Goal: Transaction & Acquisition: Book appointment/travel/reservation

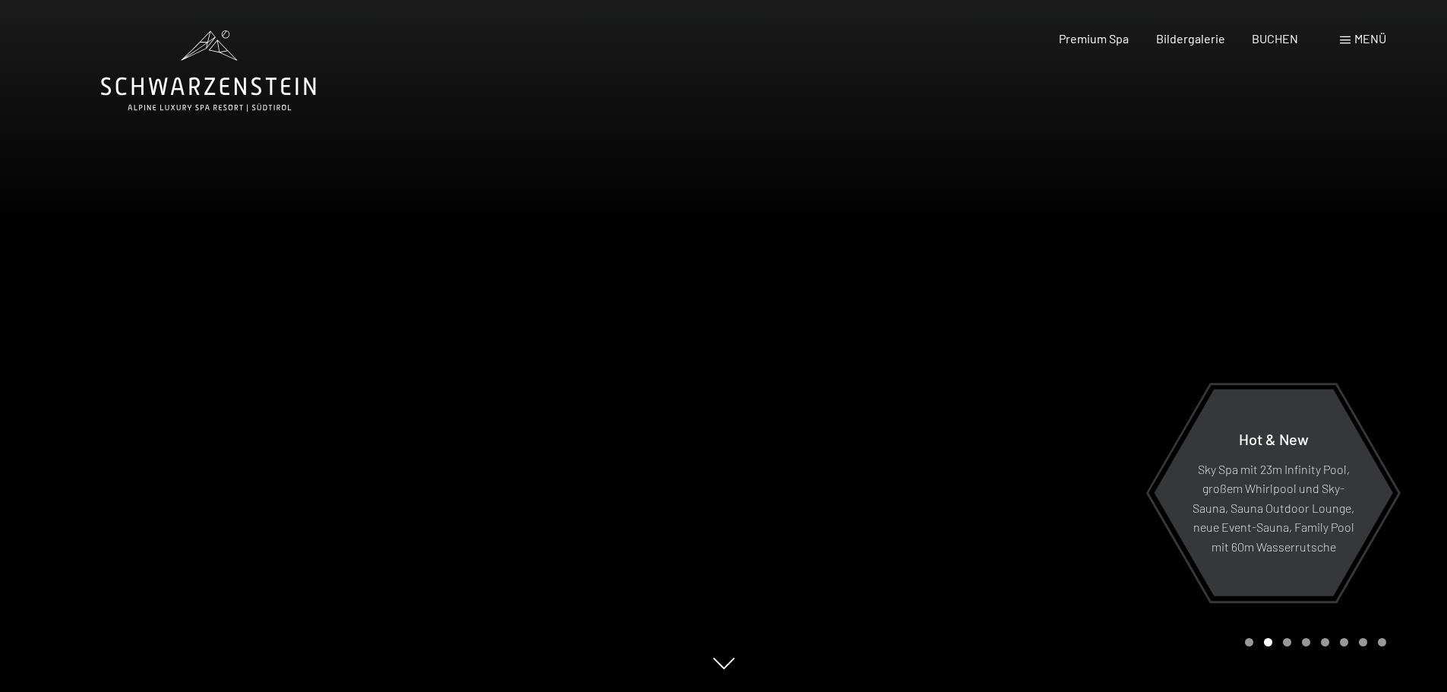
click at [1349, 38] on span at bounding box center [1345, 40] width 11 height 8
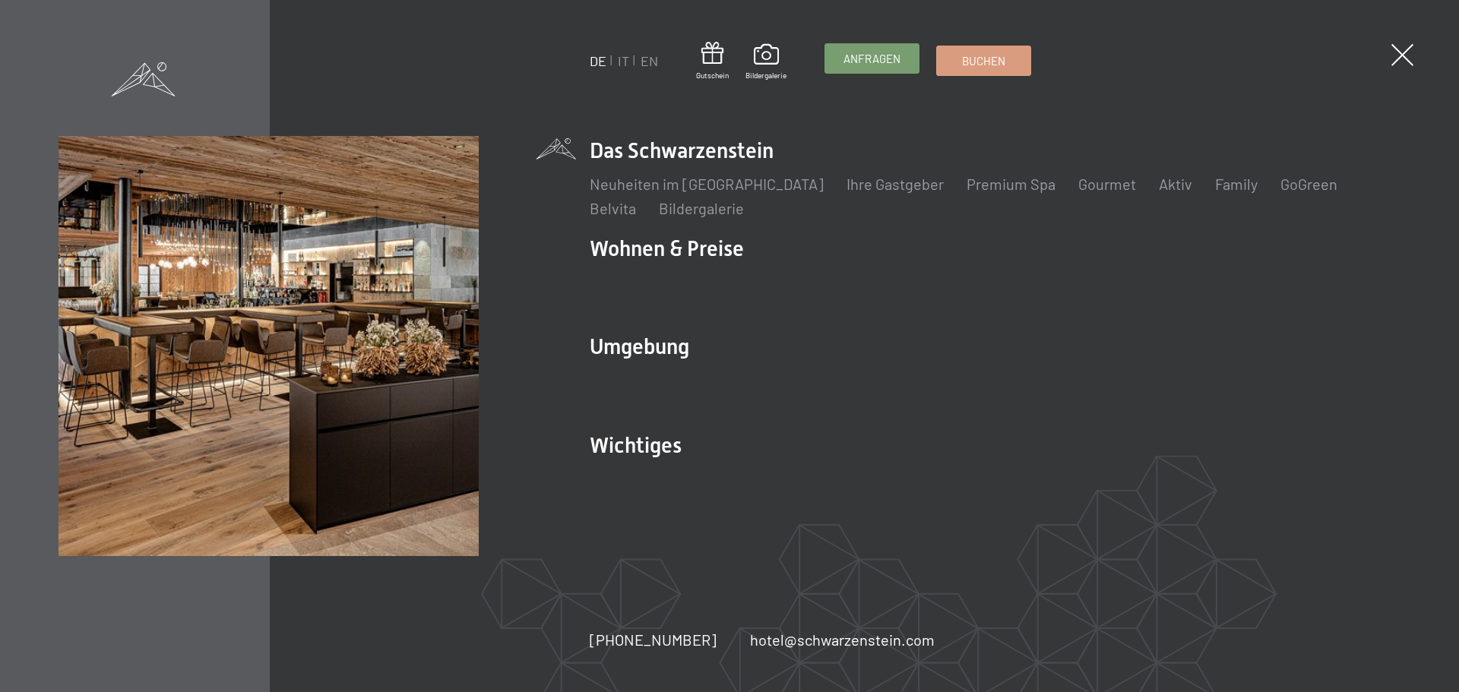
click at [889, 57] on span "Anfragen" at bounding box center [871, 59] width 57 height 16
click at [624, 61] on link "IT" at bounding box center [623, 60] width 11 height 17
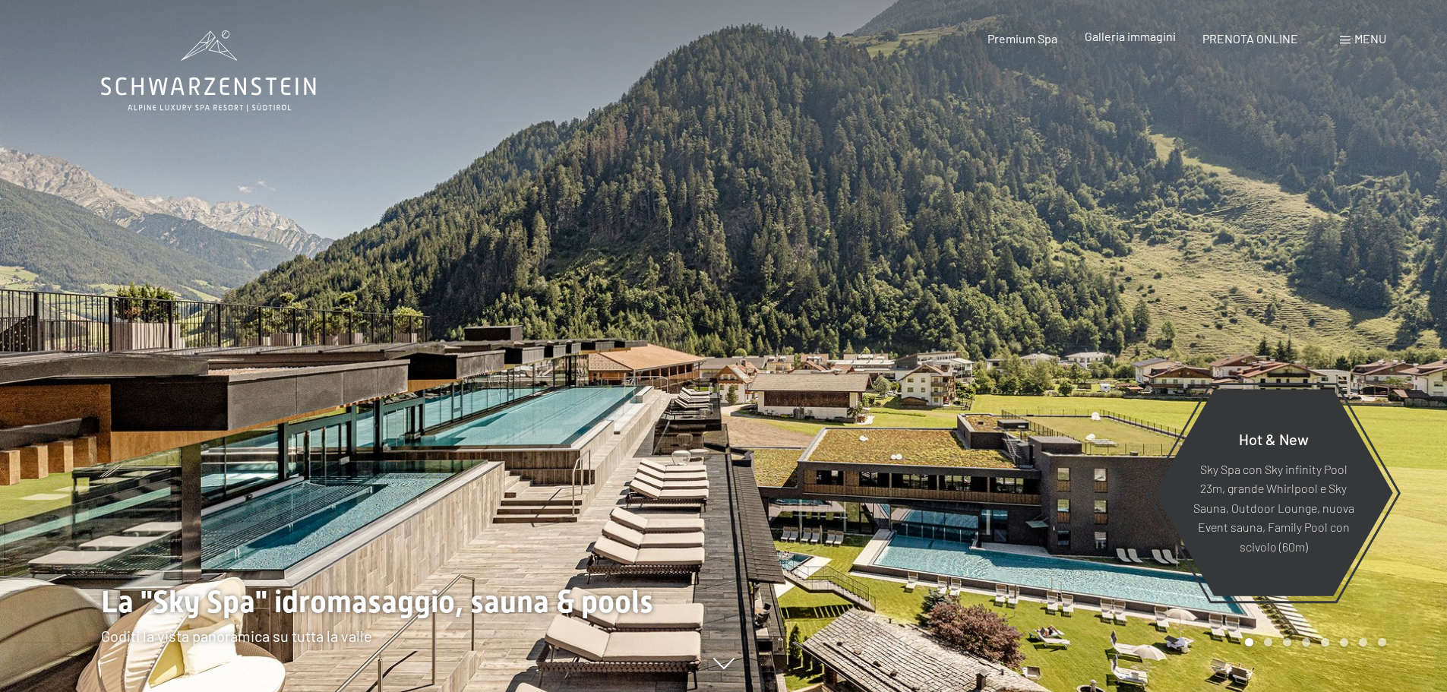
click at [1129, 37] on span "Galleria immagini" at bounding box center [1130, 36] width 91 height 14
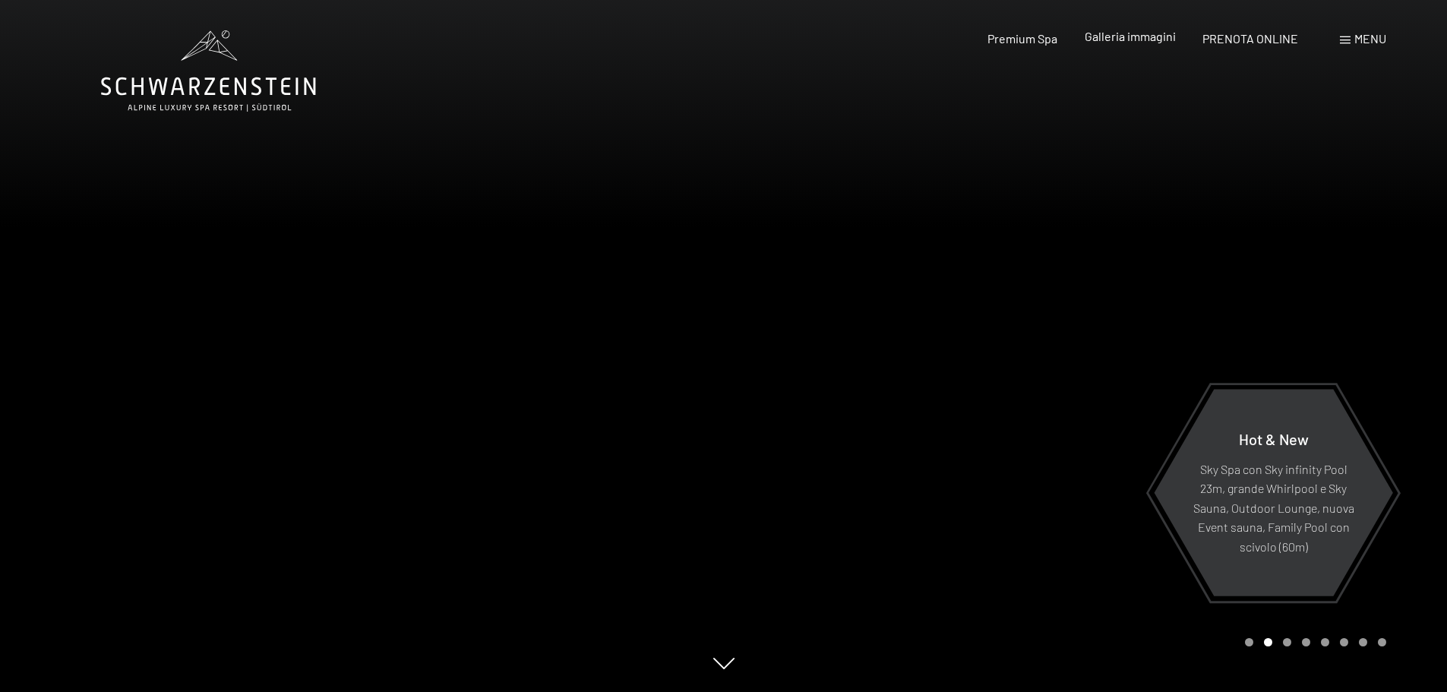
click at [1120, 33] on span "Galleria immagini" at bounding box center [1130, 36] width 91 height 14
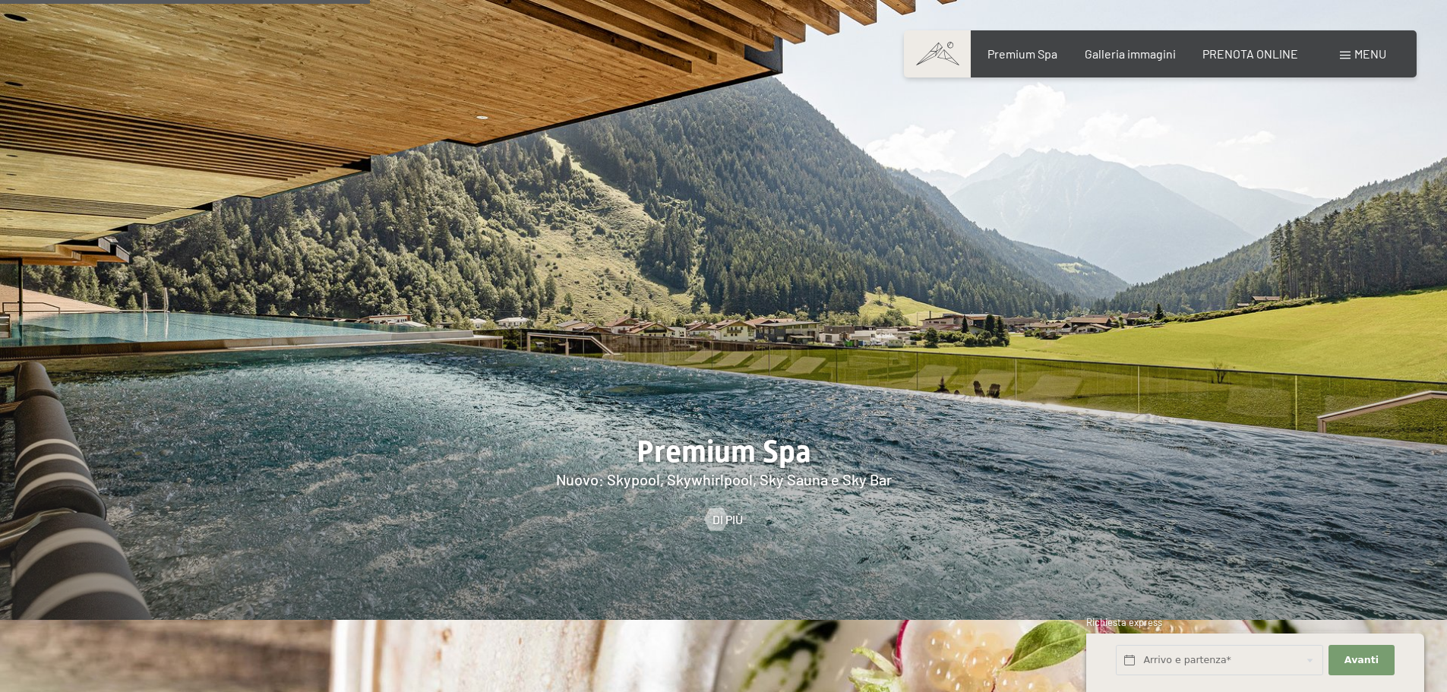
scroll to position [2051, 0]
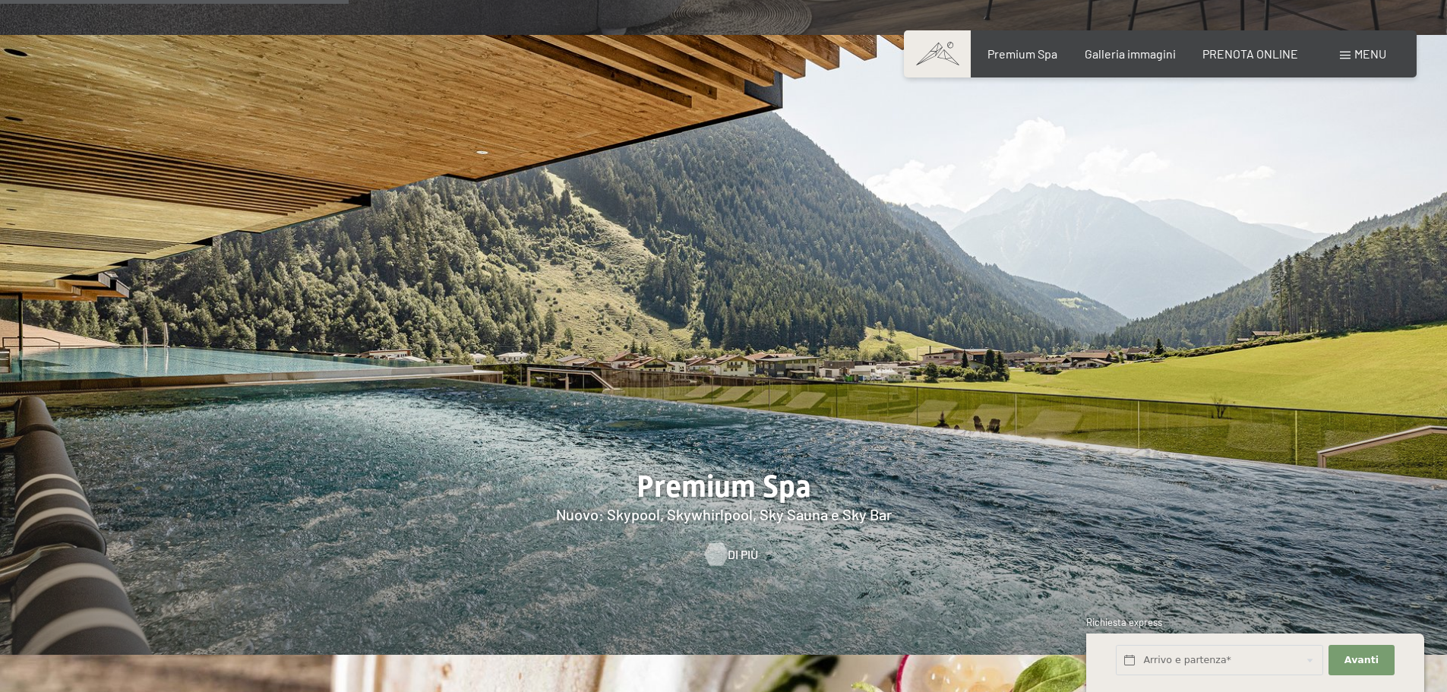
click at [719, 543] on div at bounding box center [716, 554] width 13 height 23
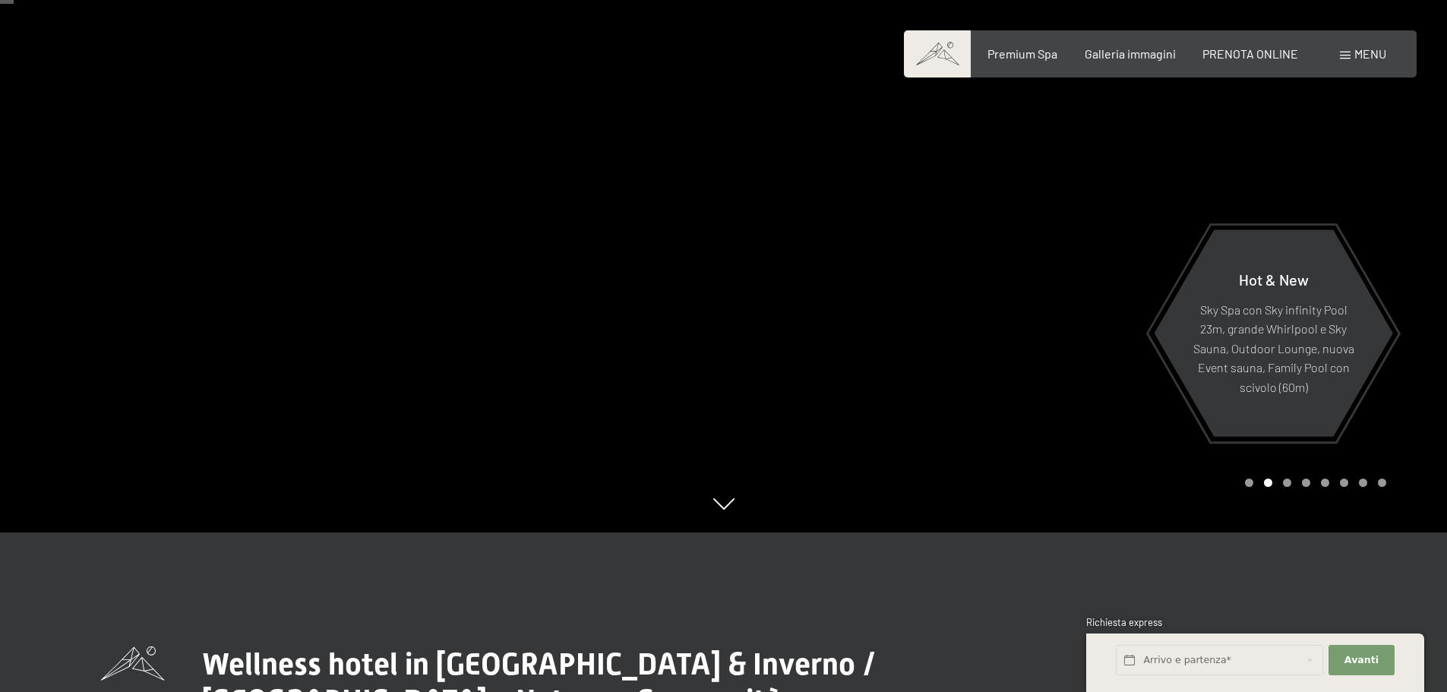
scroll to position [0, 0]
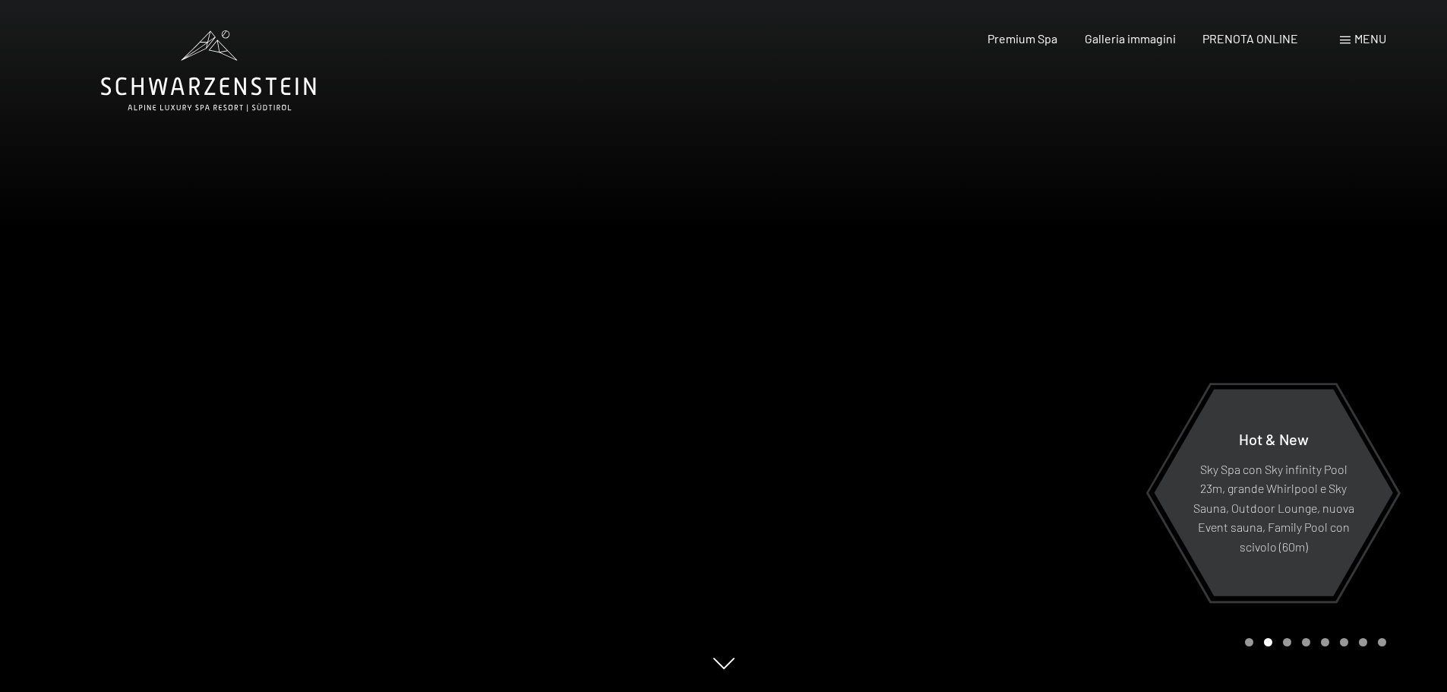
click at [1220, 239] on div at bounding box center [1086, 346] width 724 height 692
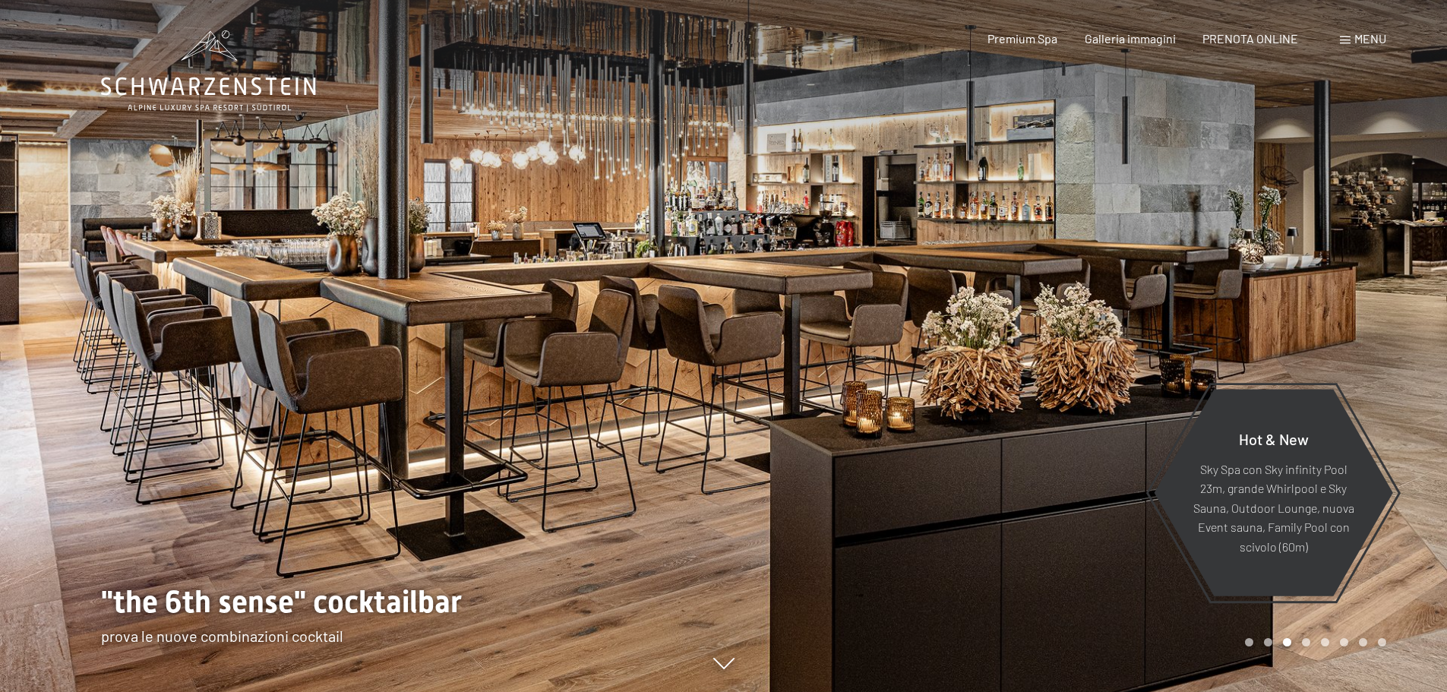
click at [1220, 239] on div at bounding box center [1086, 346] width 724 height 692
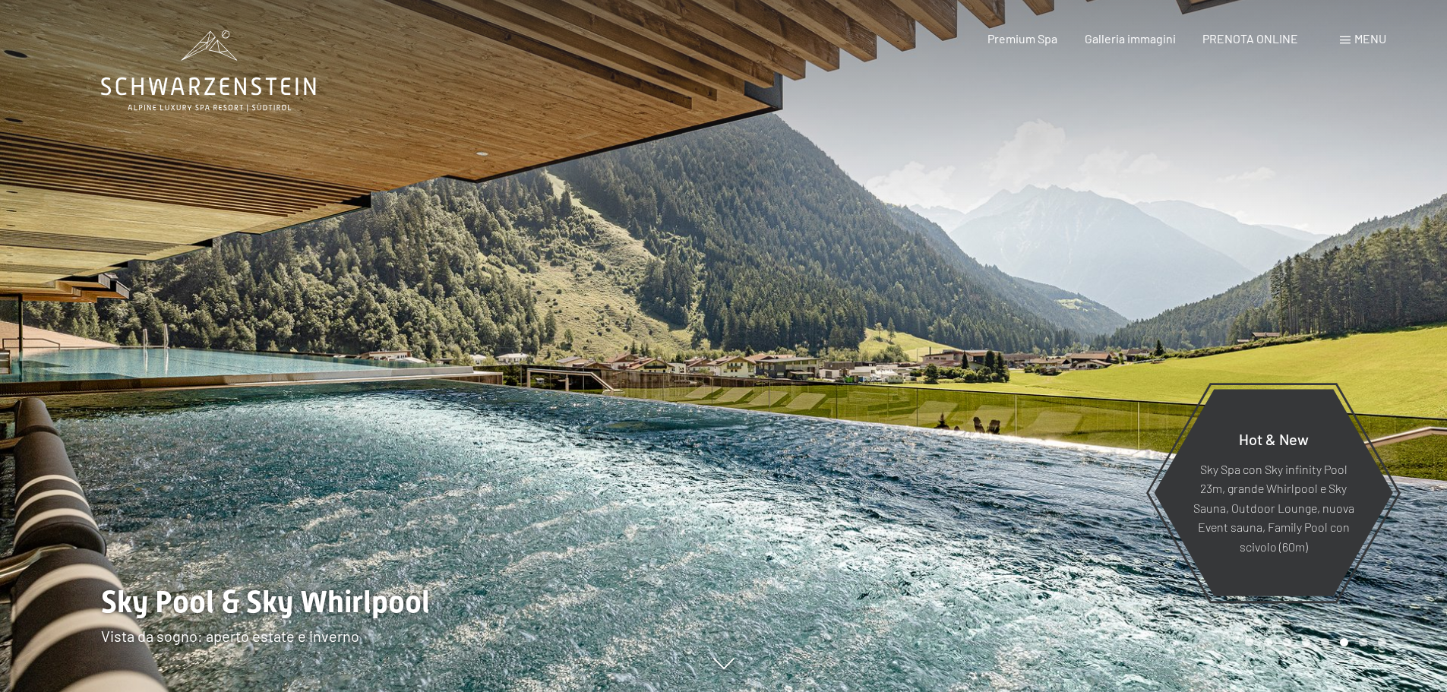
click at [1220, 239] on div at bounding box center [1086, 346] width 724 height 692
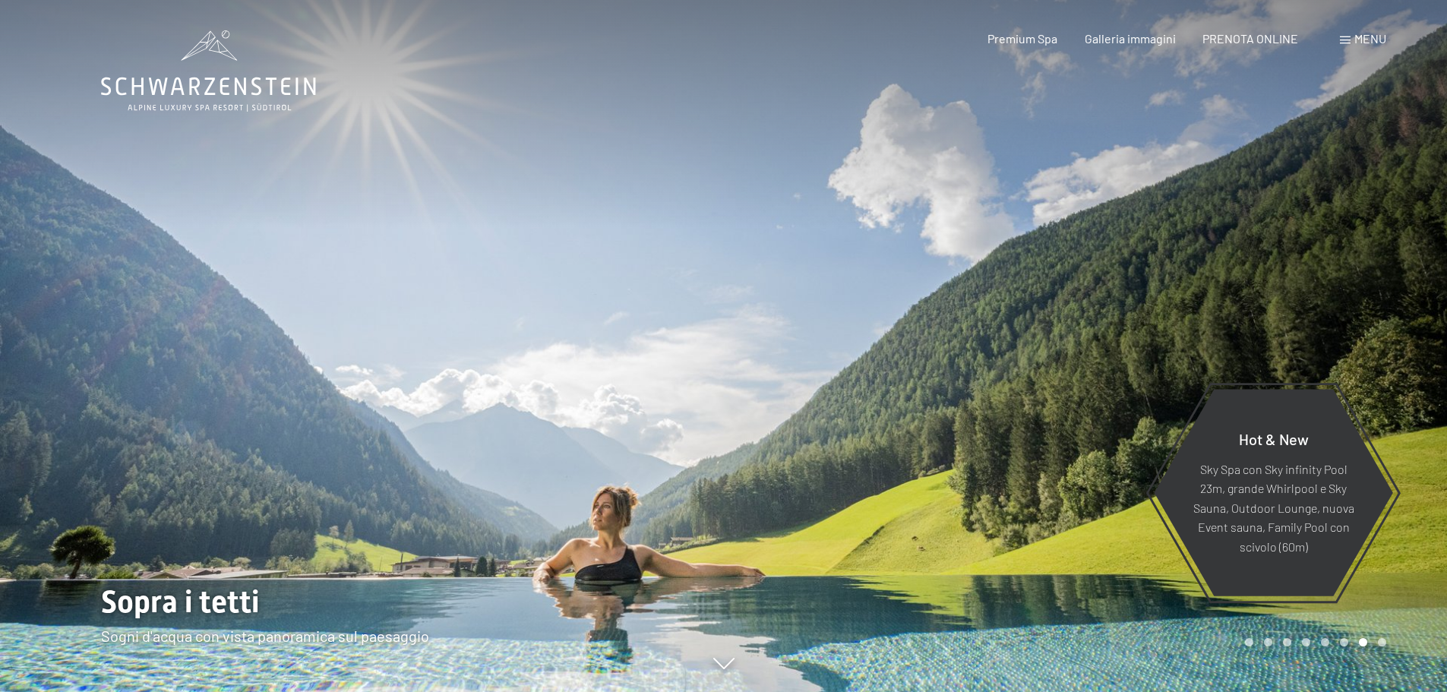
click at [1220, 239] on div at bounding box center [1086, 346] width 724 height 692
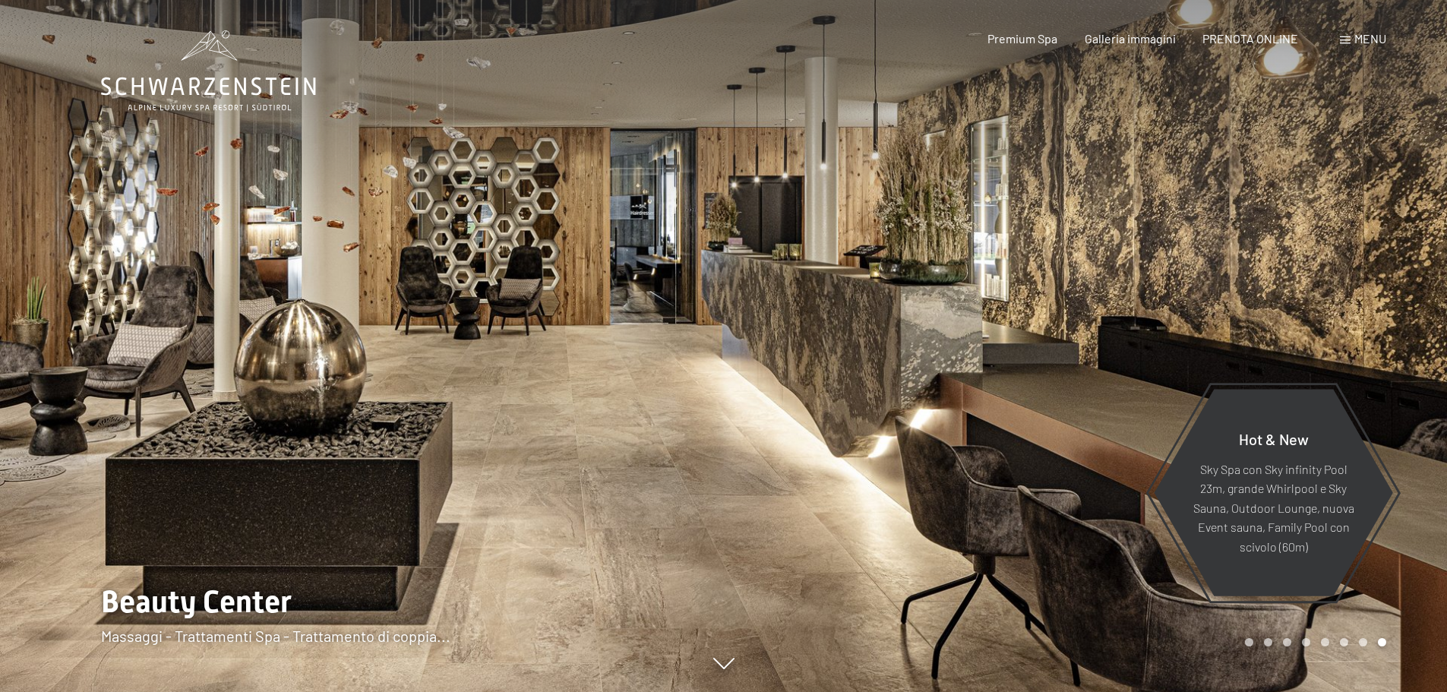
click at [1220, 239] on div at bounding box center [1086, 346] width 724 height 692
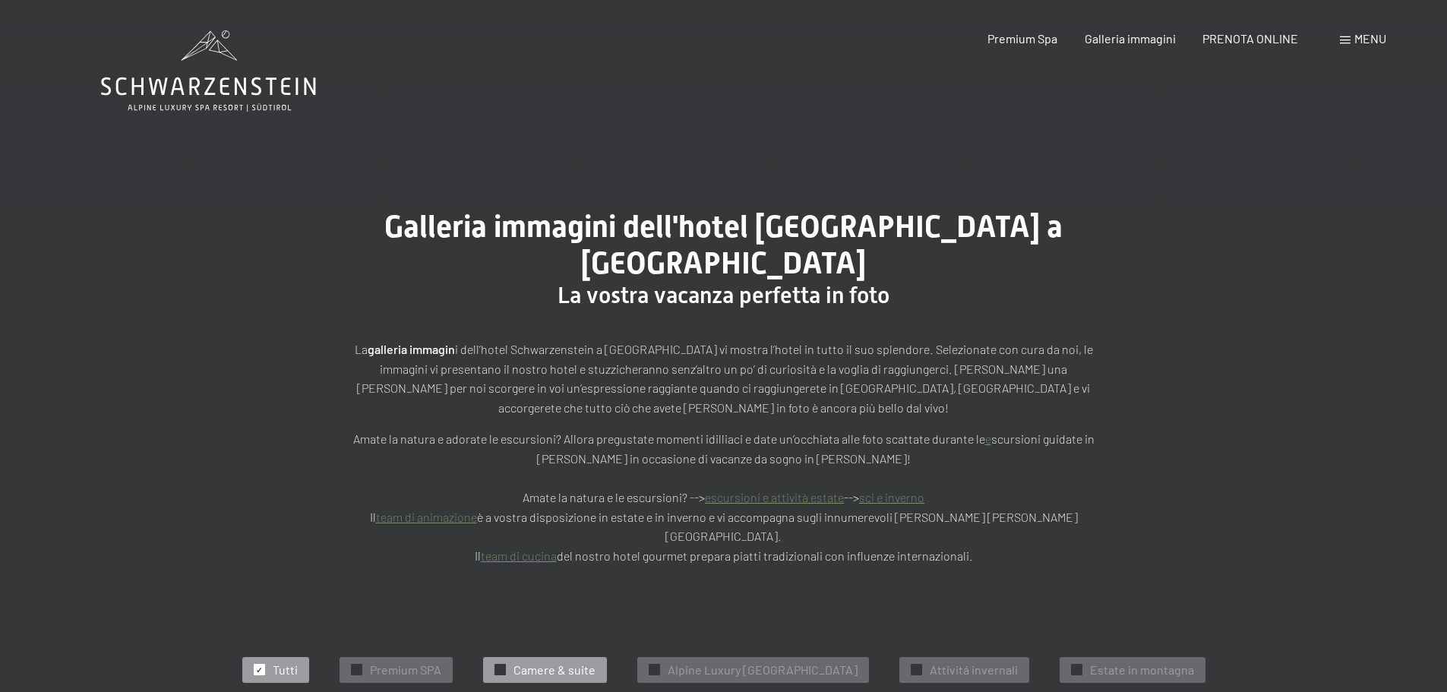
click at [515, 662] on span "Camere & suite" at bounding box center [555, 670] width 82 height 17
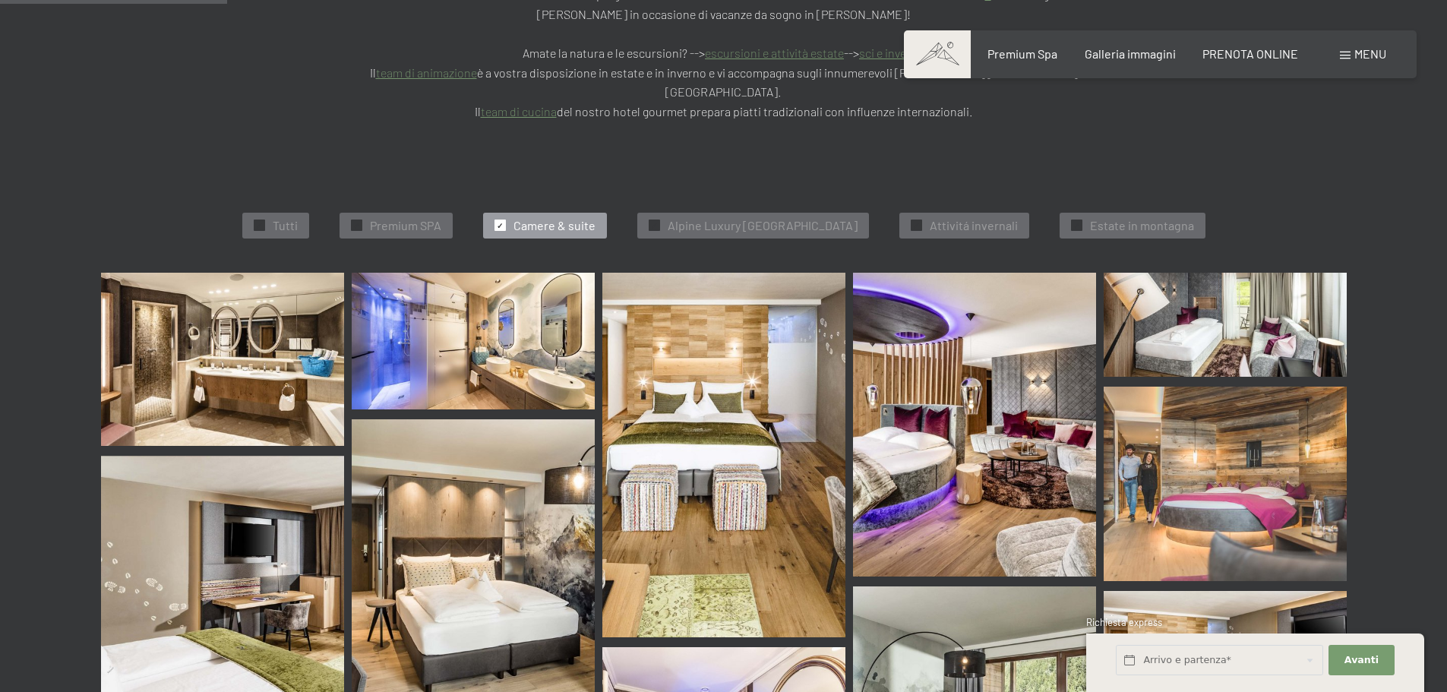
scroll to position [460, 0]
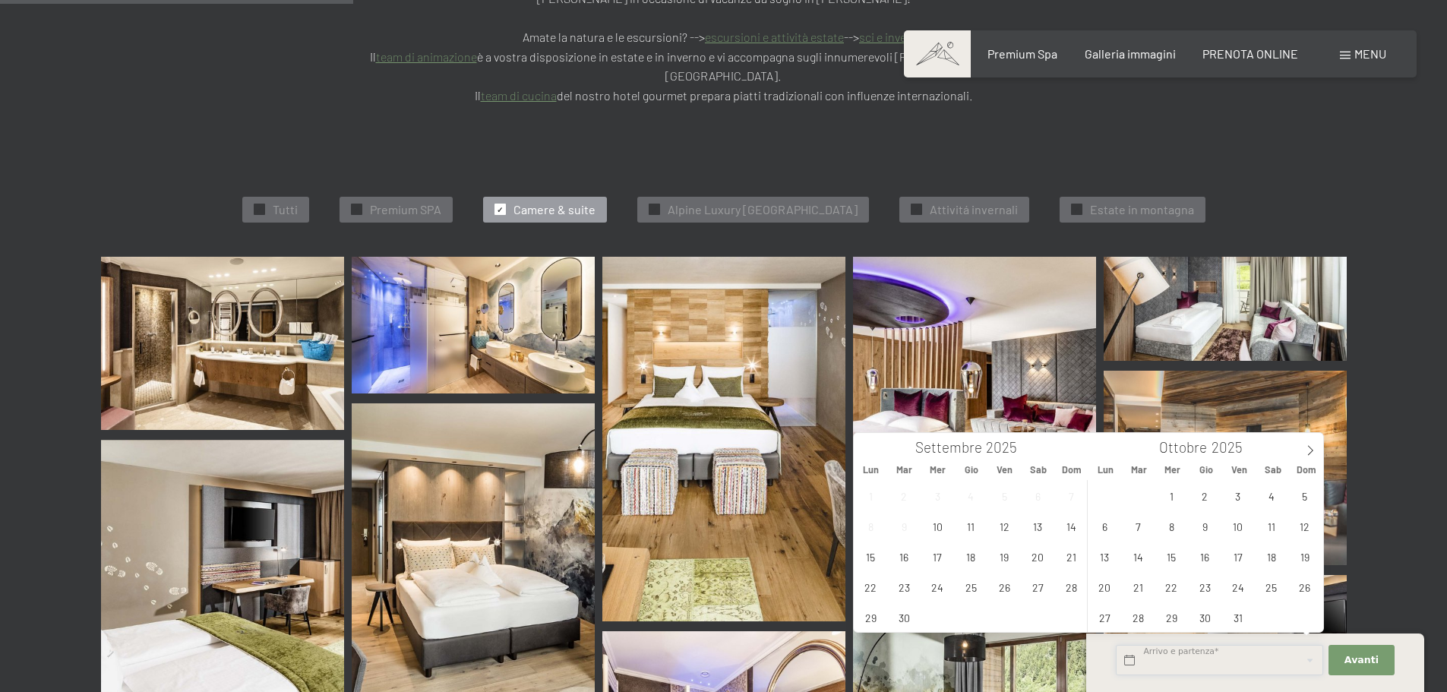
click at [1210, 664] on input "text" at bounding box center [1219, 660] width 207 height 31
click at [1314, 449] on icon at bounding box center [1310, 450] width 11 height 11
click at [1314, 448] on icon at bounding box center [1310, 450] width 11 height 11
type input "2026"
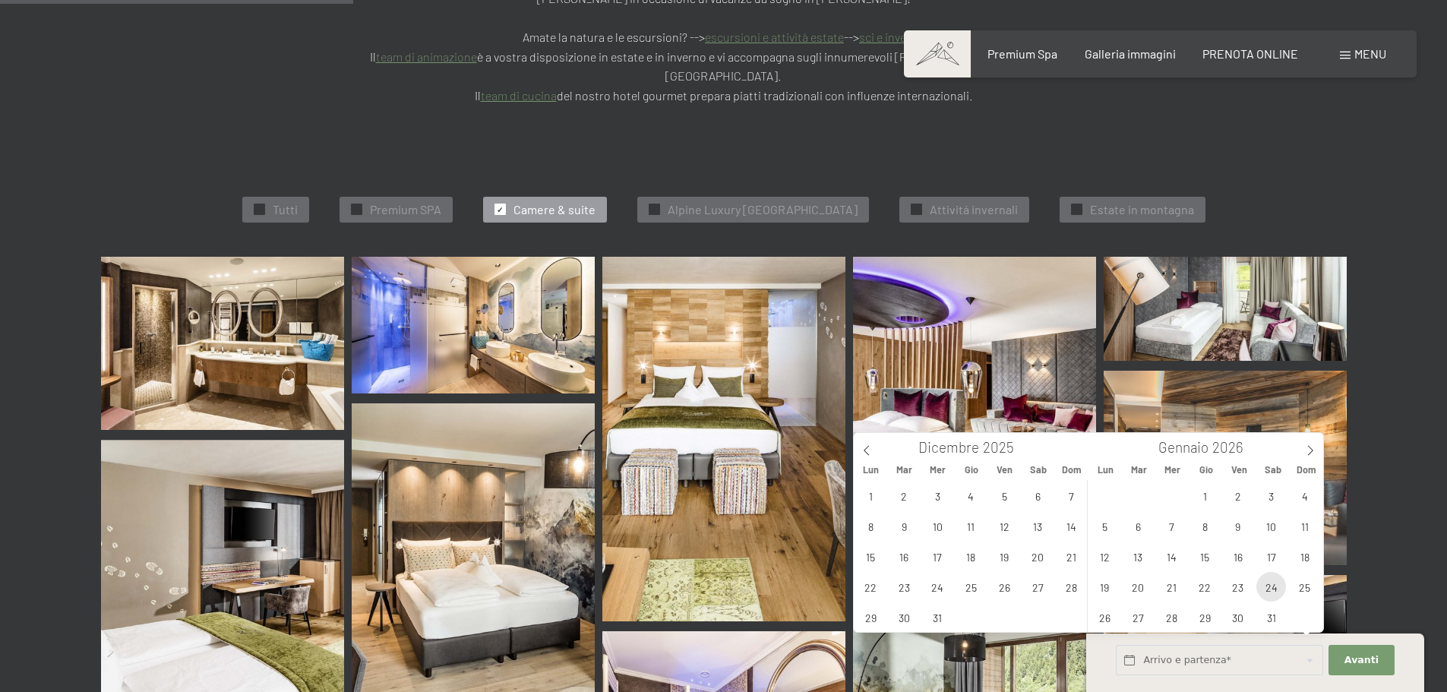
click at [1276, 587] on span "24" at bounding box center [1272, 587] width 30 height 30
click at [1105, 620] on span "26" at bounding box center [1105, 617] width 30 height 30
type input "Sab. 24/01/2026 - Lun. 26/01/2026"
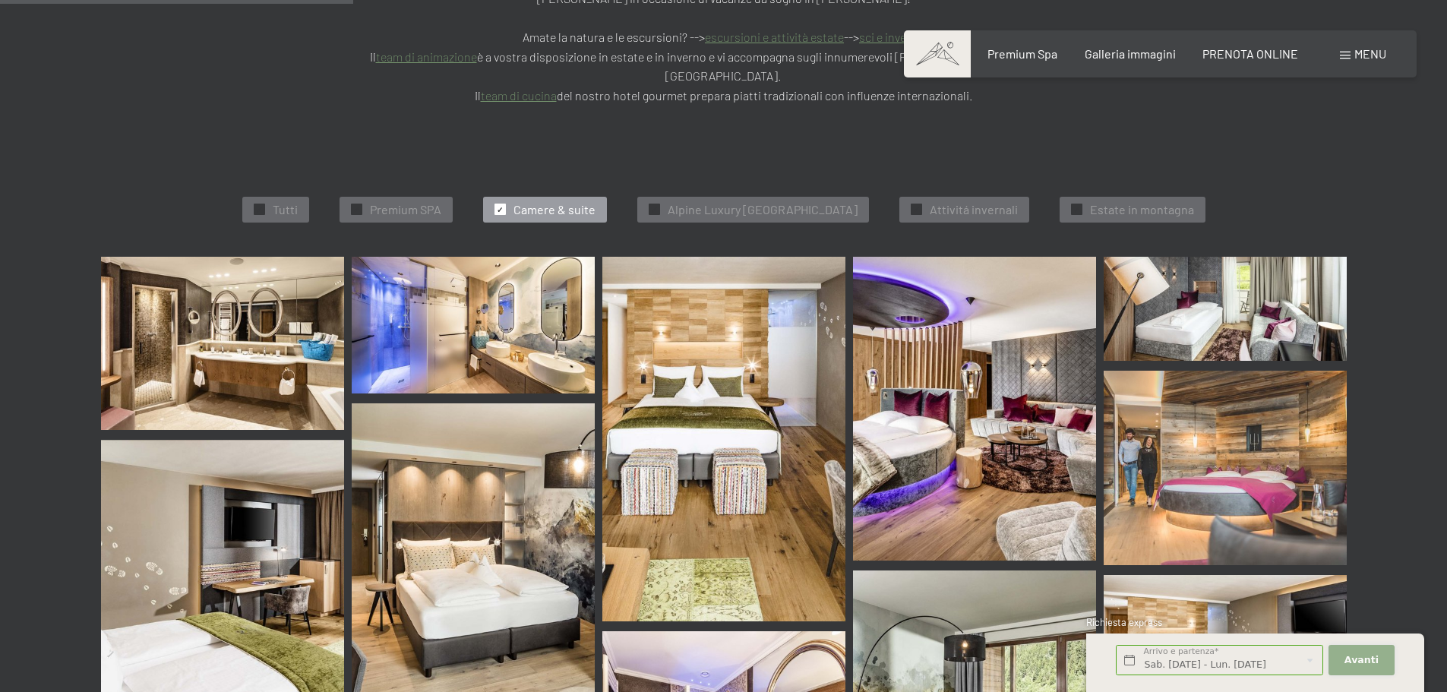
click at [1373, 664] on span "Avanti" at bounding box center [1362, 660] width 34 height 14
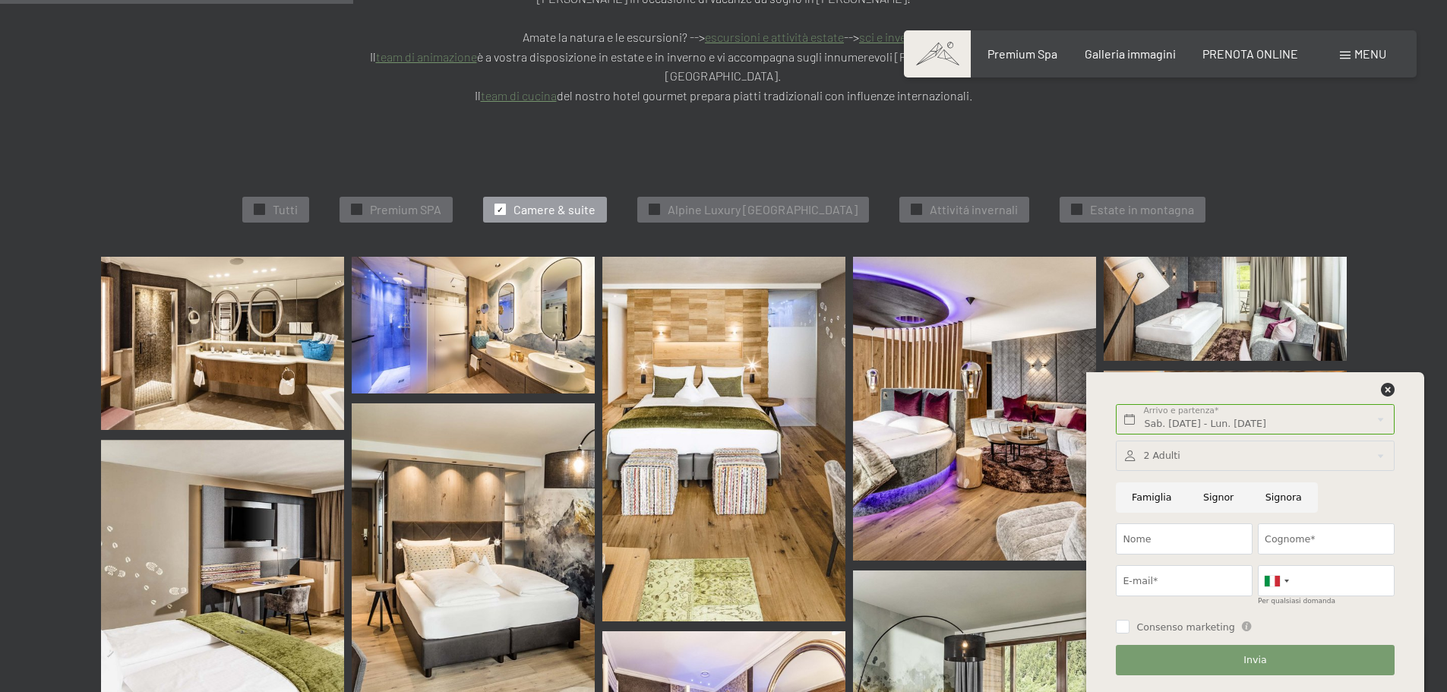
click at [1169, 451] on div at bounding box center [1255, 456] width 278 height 31
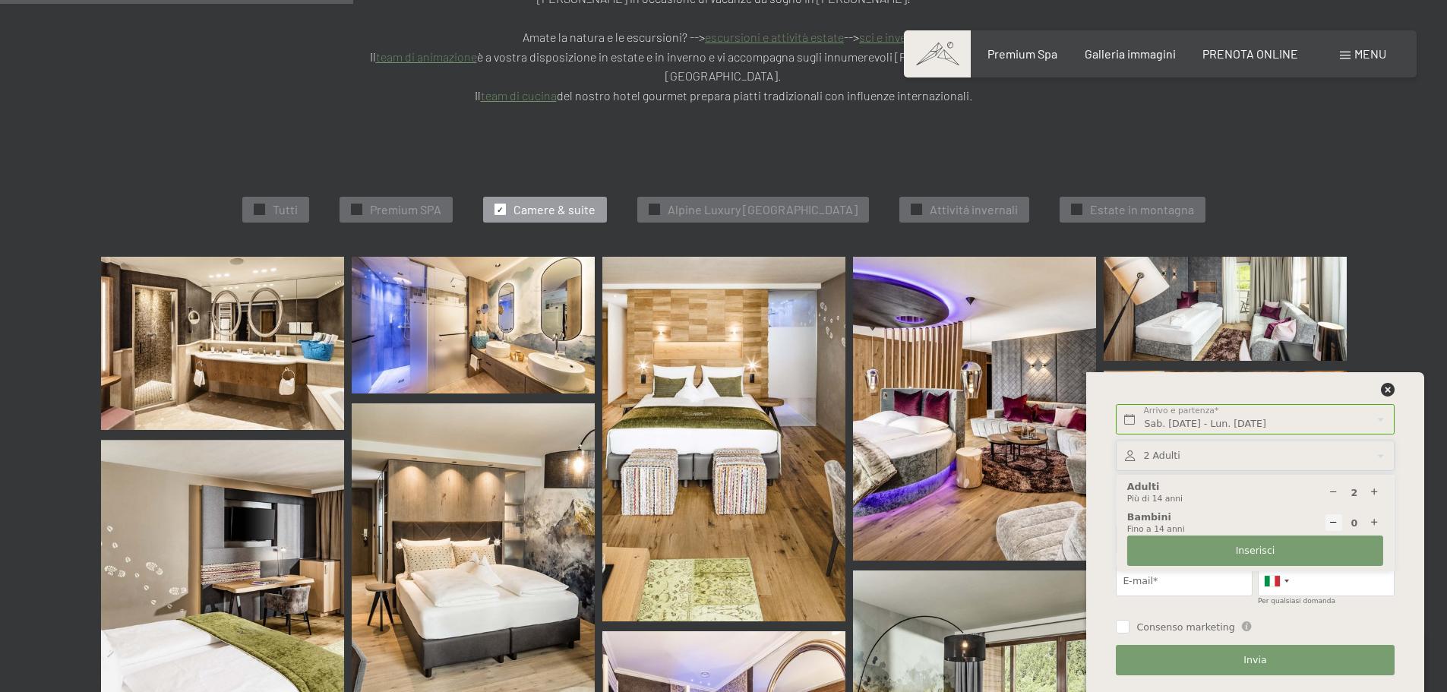
click at [1372, 519] on icon at bounding box center [1375, 523] width 10 height 10
type input "1"
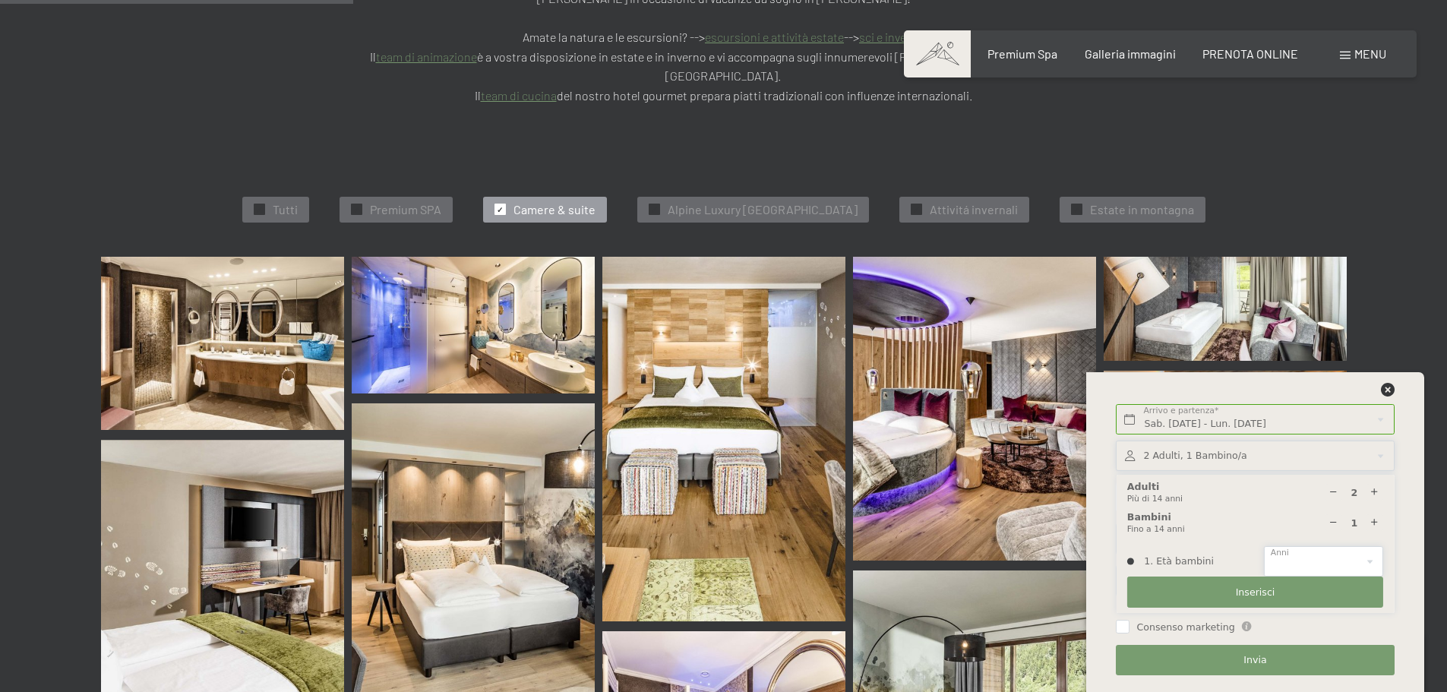
click at [1317, 555] on select "0 1 2 3 4 5 6 7 8 9 10 11 12 13 14" at bounding box center [1323, 561] width 119 height 31
select select "11"
click at [1264, 546] on select "0 1 2 3 4 5 6 7 8 9 10 11 12 13 14" at bounding box center [1323, 561] width 119 height 31
click at [1251, 598] on span "Inserisci" at bounding box center [1256, 593] width 40 height 14
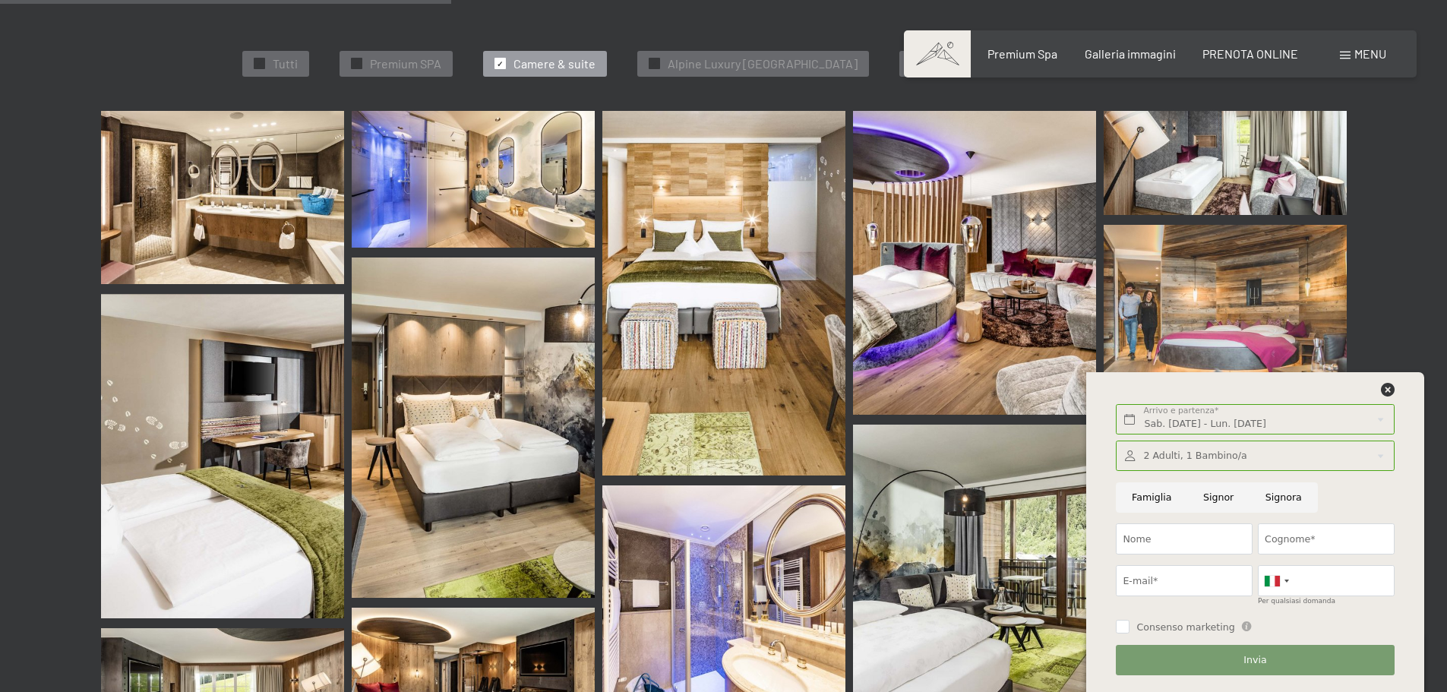
scroll to position [612, 0]
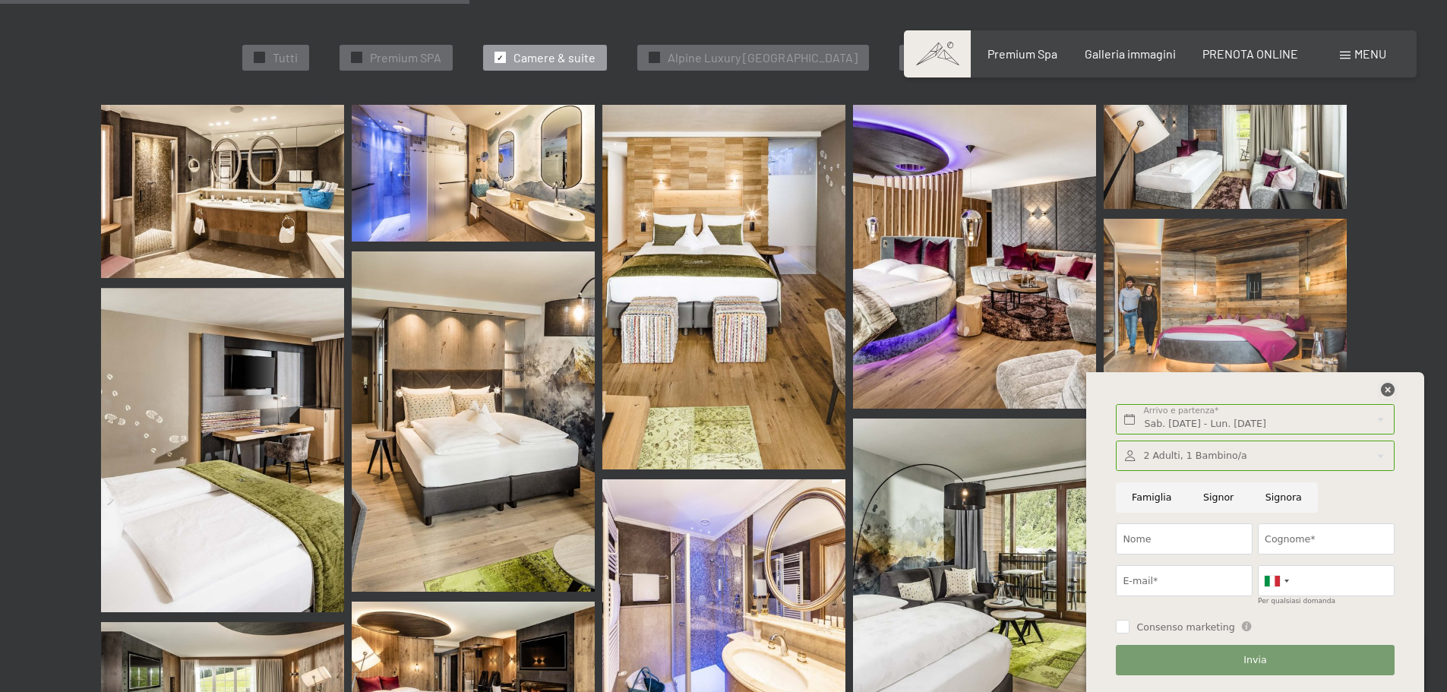
click at [1386, 389] on icon at bounding box center [1388, 390] width 14 height 14
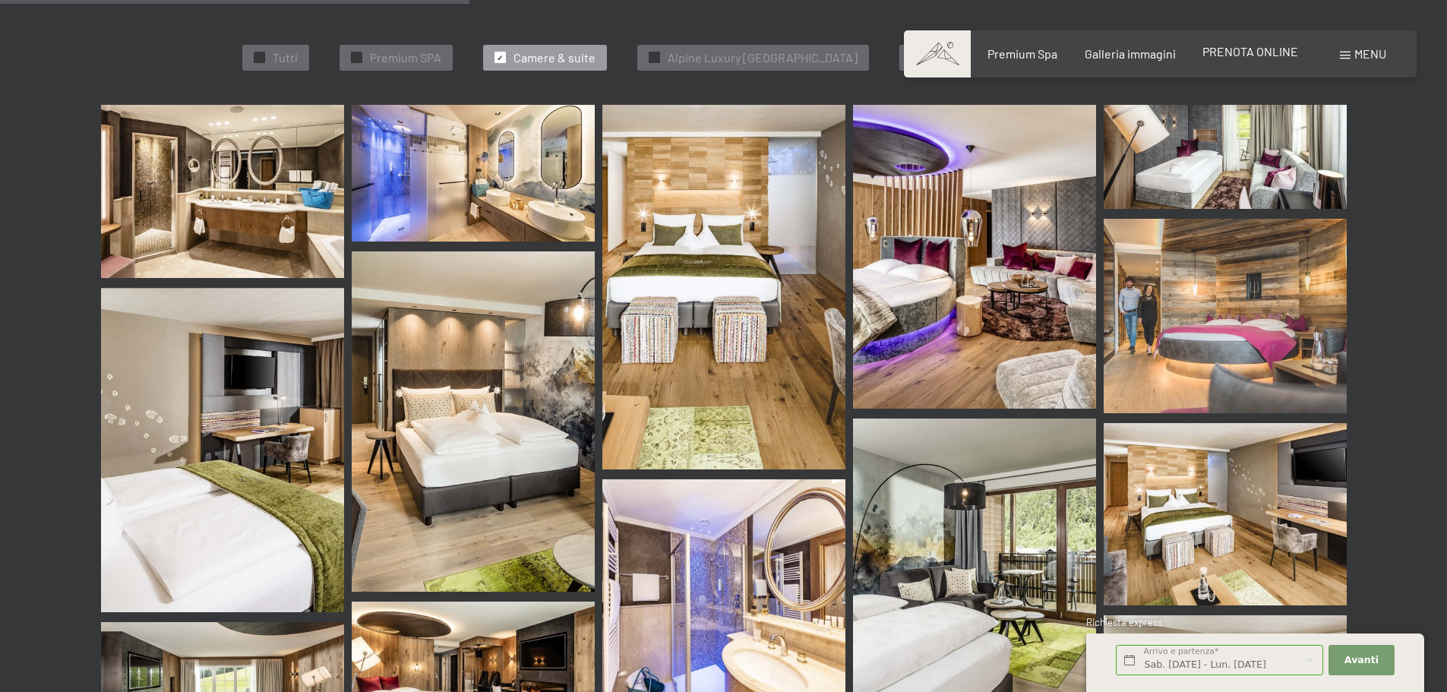
click at [1254, 46] on span "PRENOTA ONLINE" at bounding box center [1251, 51] width 96 height 14
click at [1248, 52] on span "PRENOTA ONLINE" at bounding box center [1251, 51] width 96 height 14
click at [1200, 275] on img at bounding box center [1225, 316] width 243 height 194
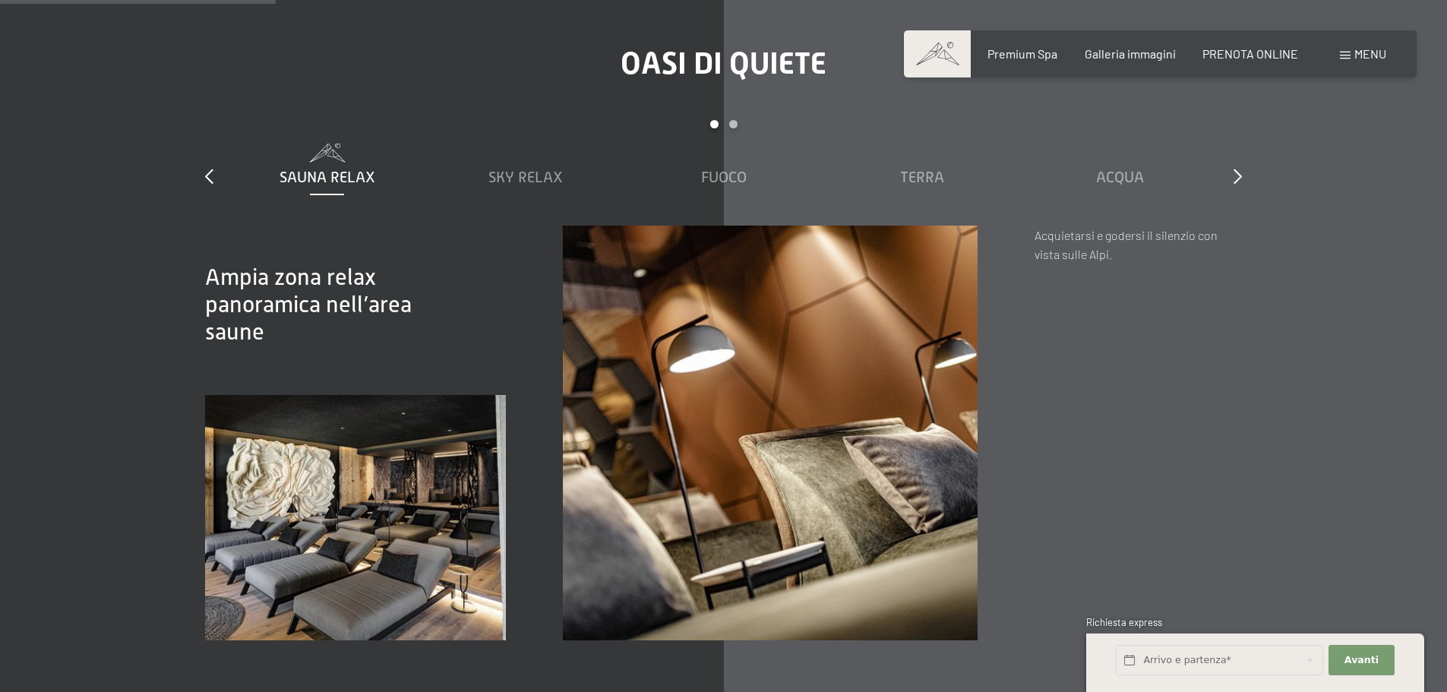
scroll to position [2355, 0]
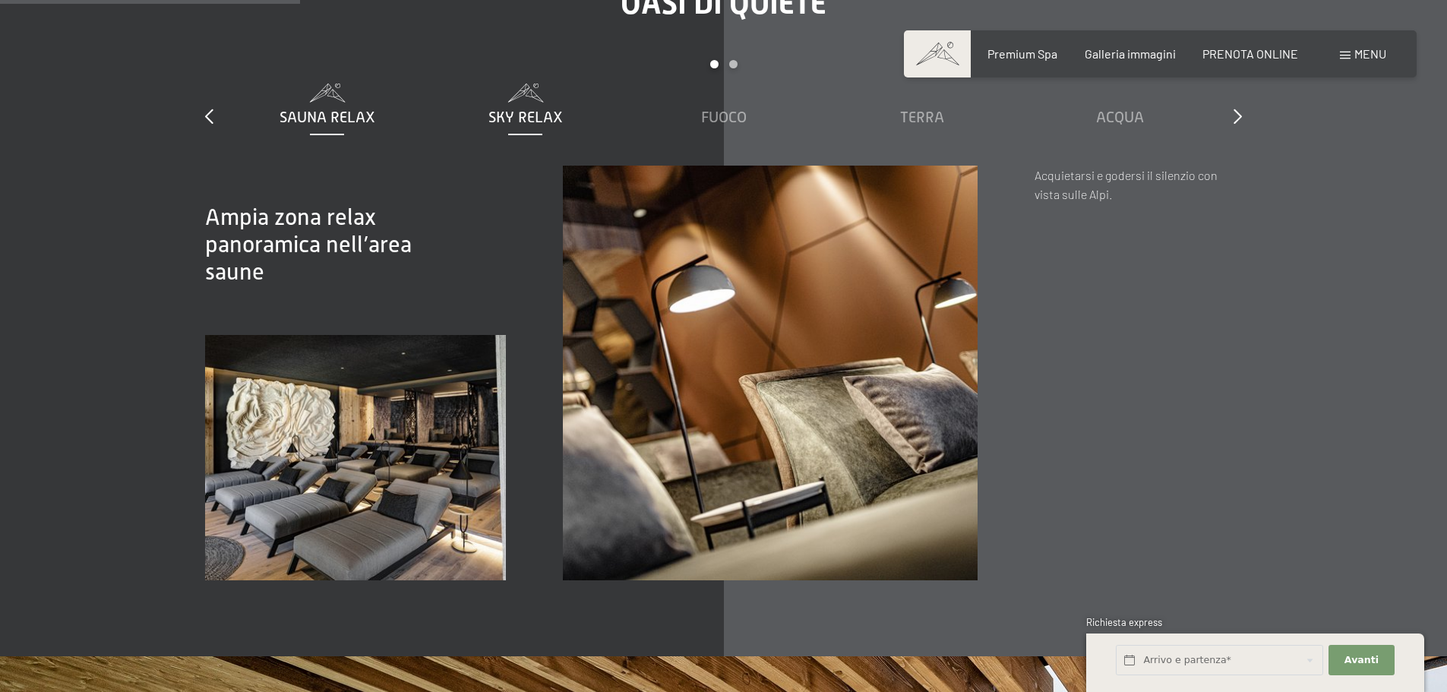
click at [514, 109] on span "Sky Relax" at bounding box center [526, 117] width 74 height 17
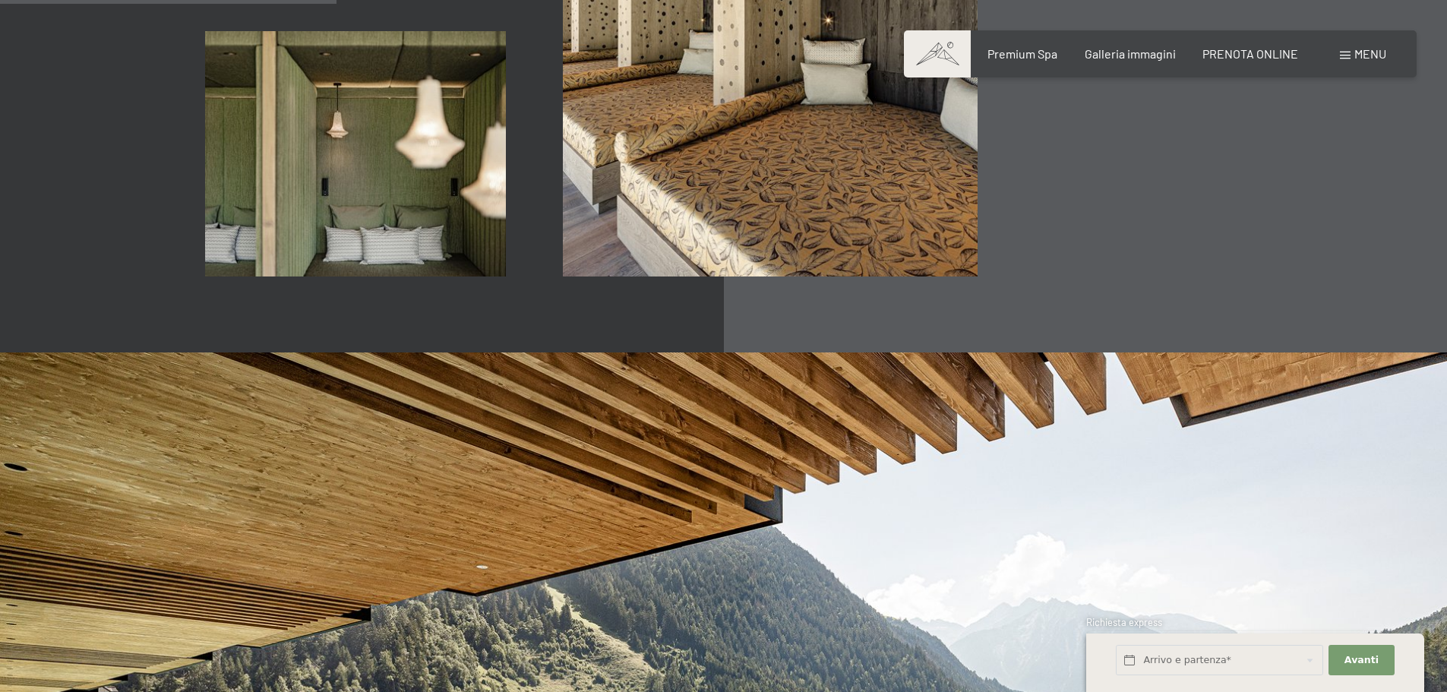
scroll to position [2279, 0]
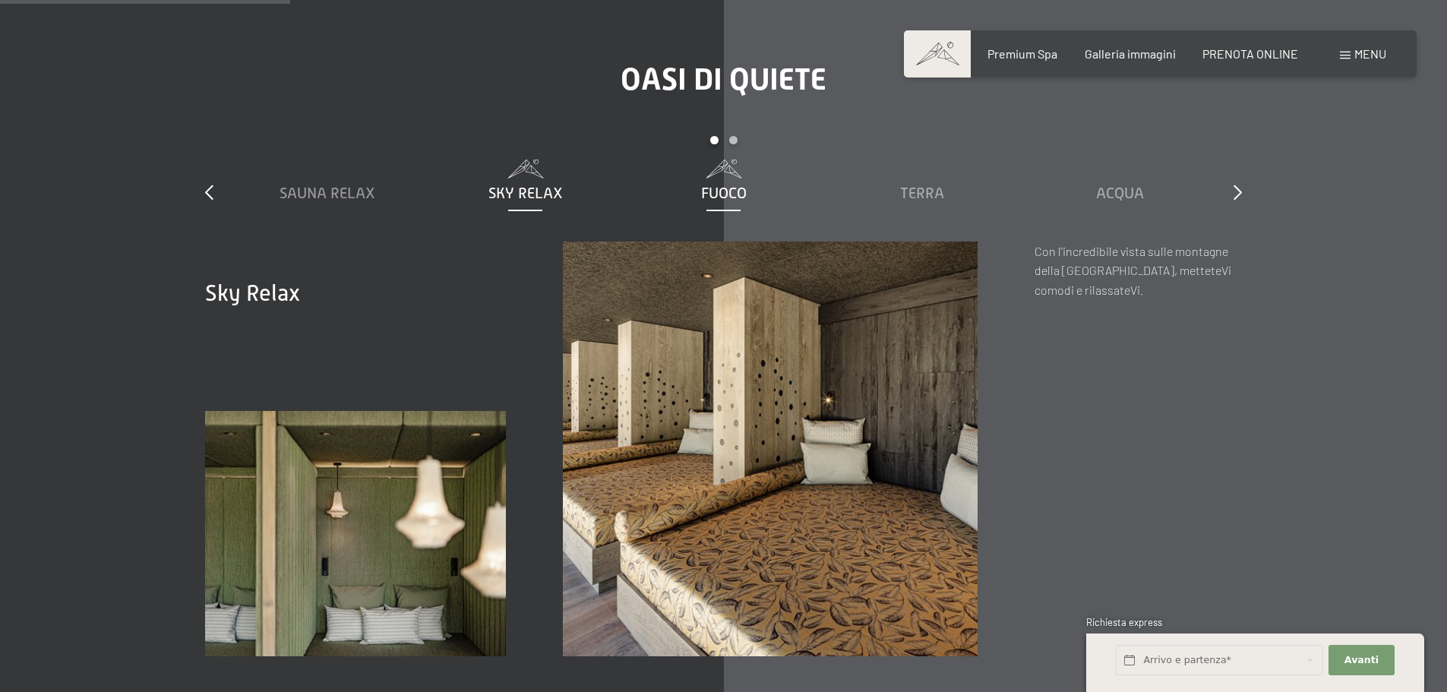
click at [736, 185] on span "Fuoco" at bounding box center [724, 193] width 46 height 17
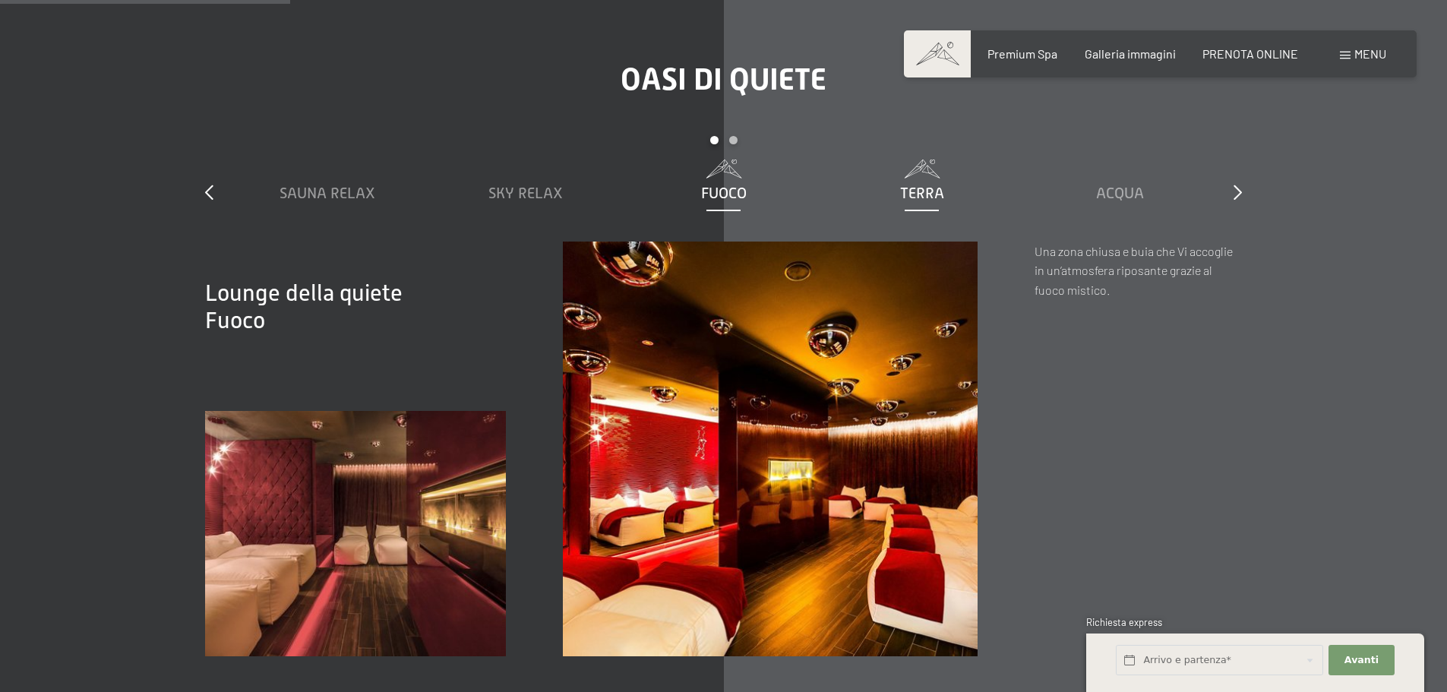
click at [912, 185] on span "Terra" at bounding box center [922, 193] width 44 height 17
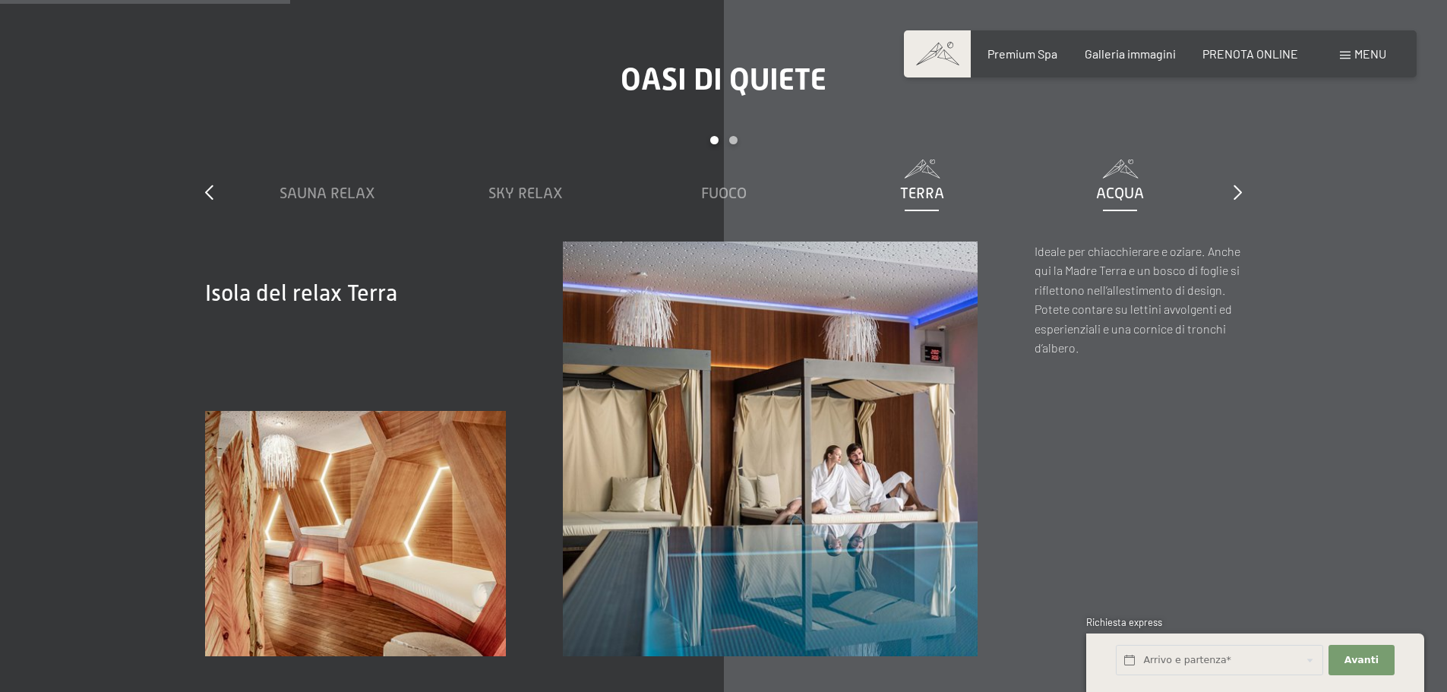
click at [1127, 185] on span "Acqua" at bounding box center [1120, 193] width 48 height 17
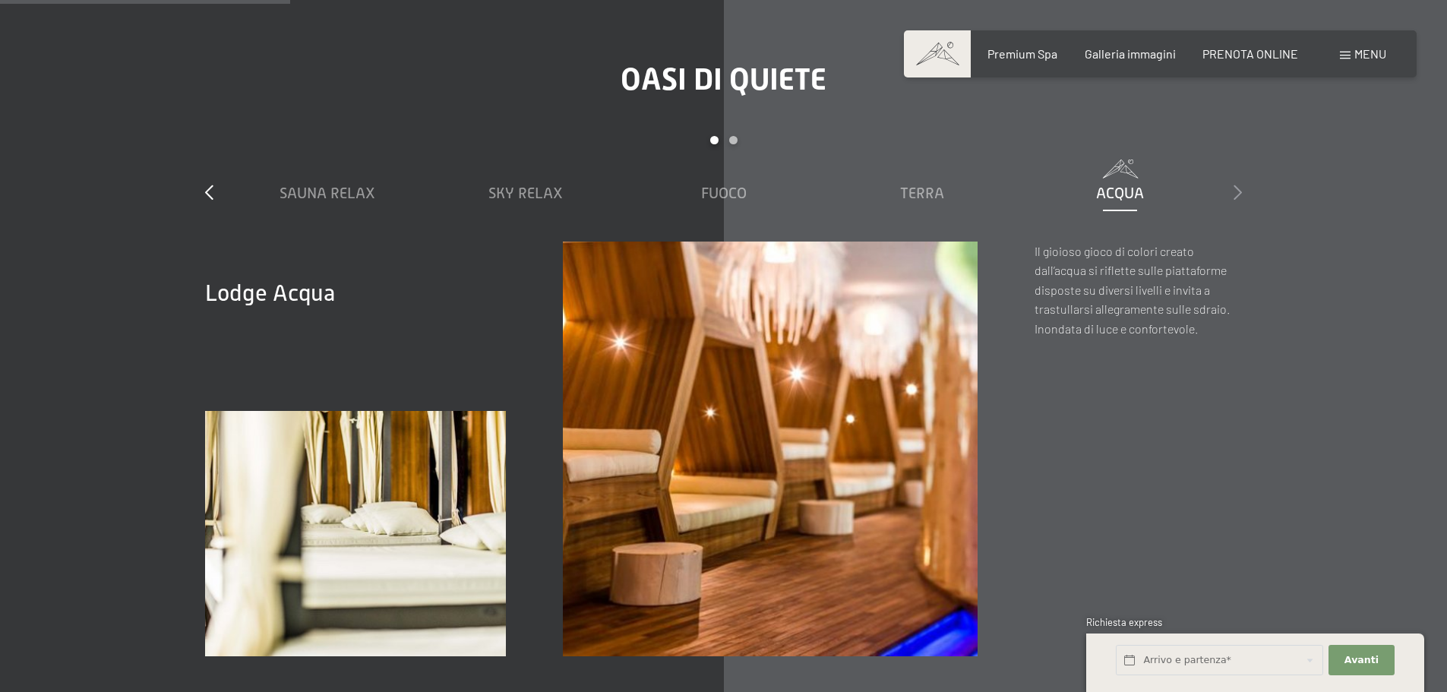
click at [1237, 185] on icon at bounding box center [1238, 192] width 8 height 15
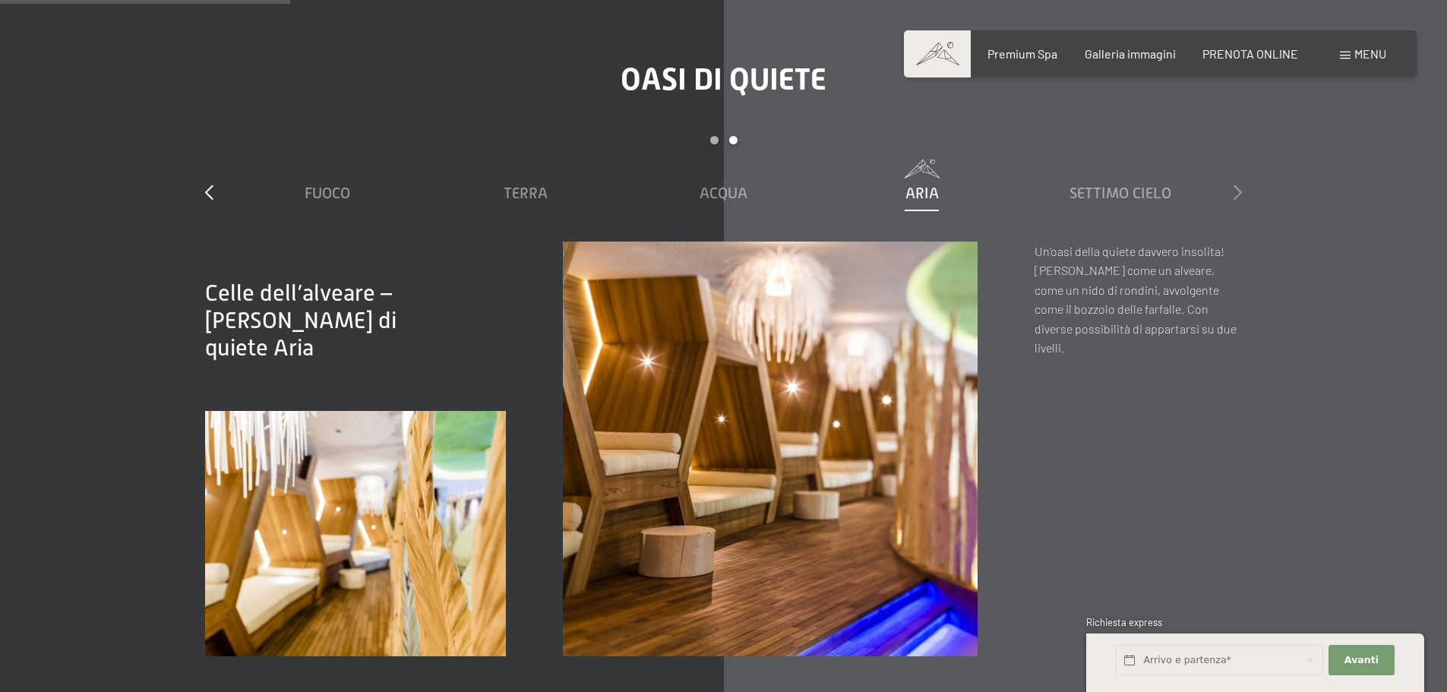
click at [1237, 185] on icon at bounding box center [1238, 192] width 8 height 15
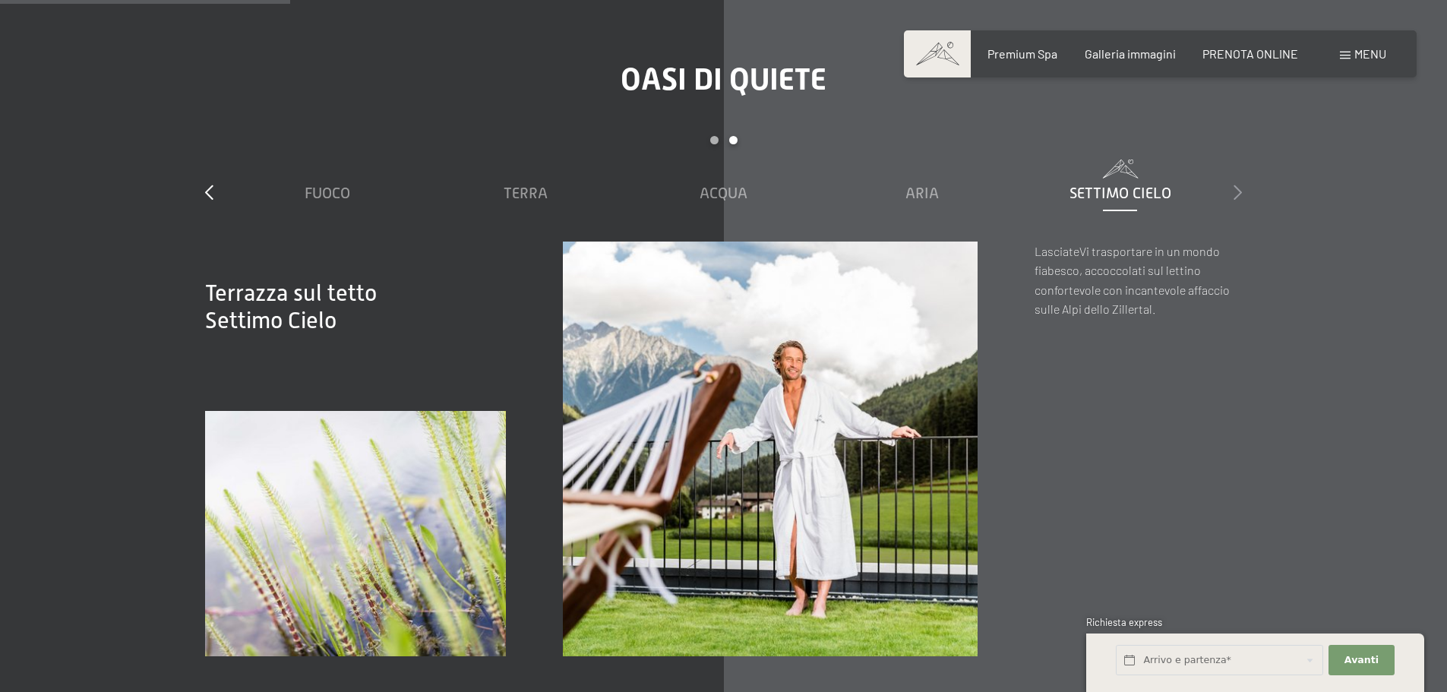
click at [1237, 185] on icon at bounding box center [1238, 192] width 8 height 15
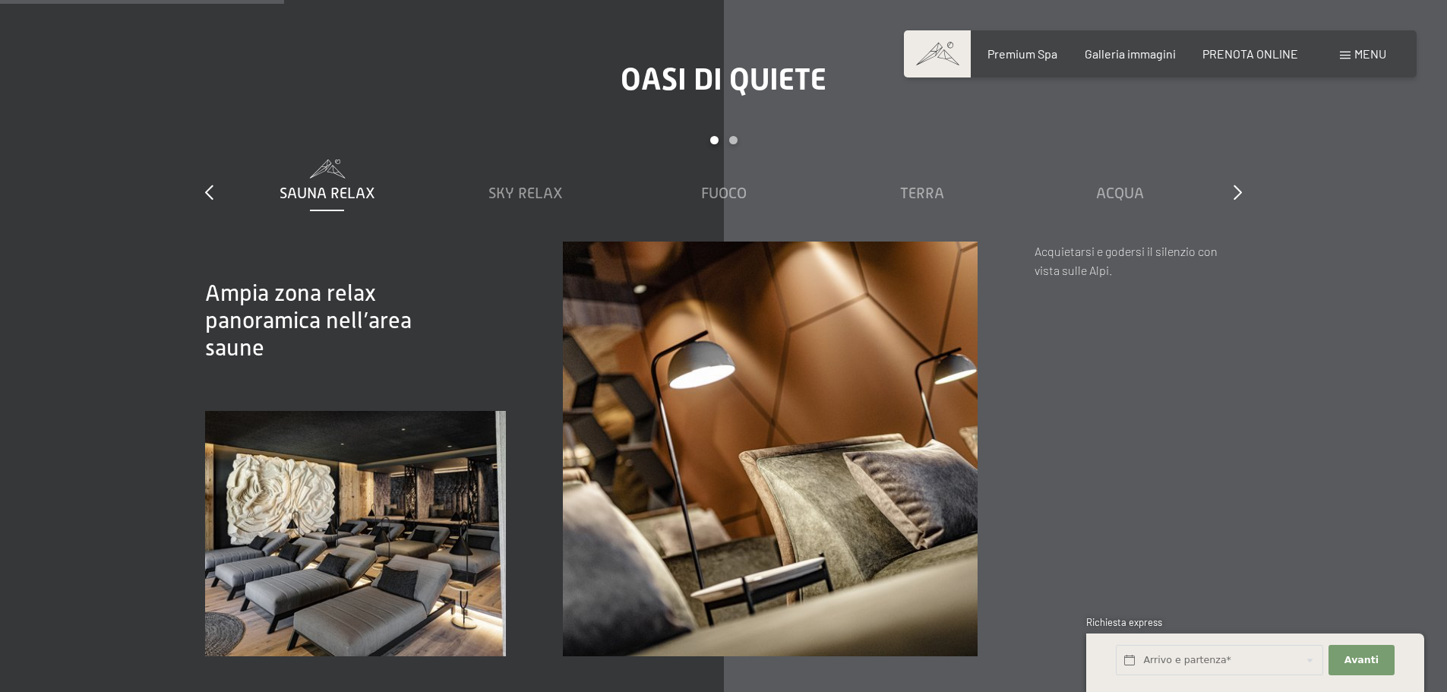
scroll to position [1975, 0]
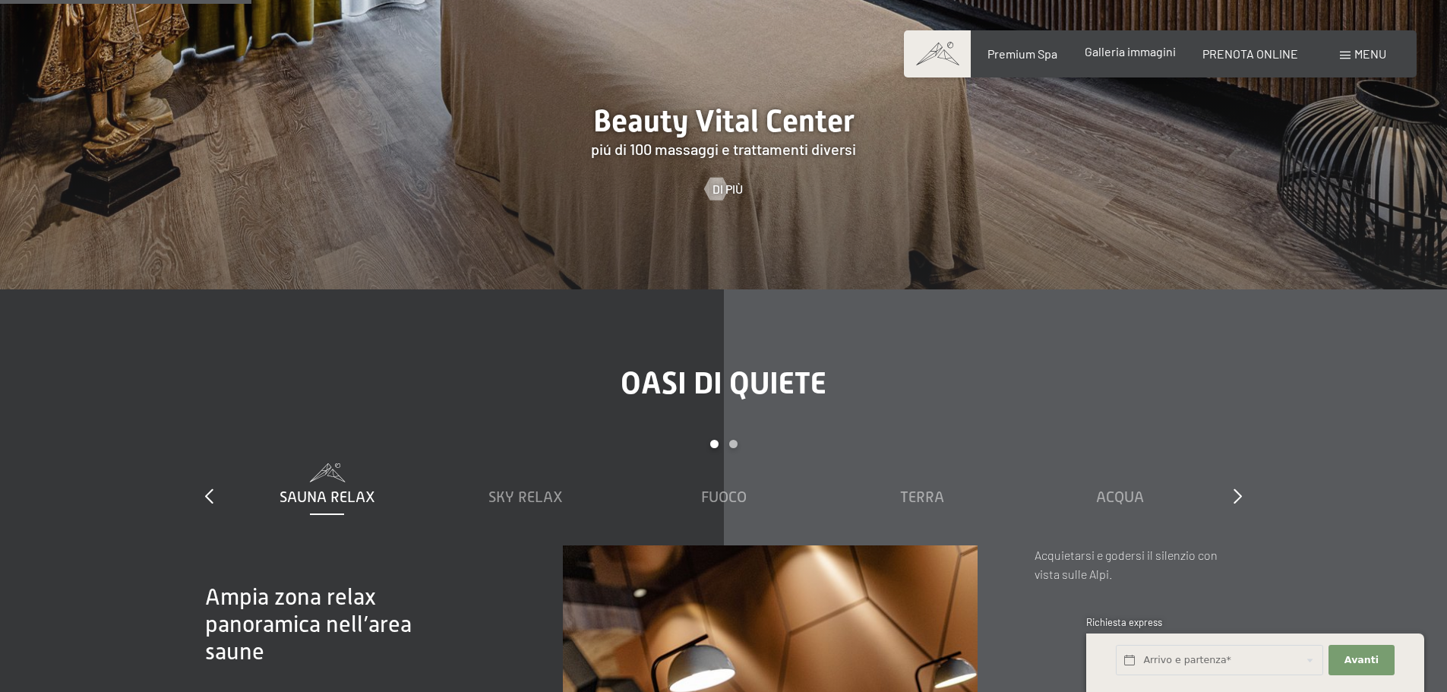
click at [1115, 56] on span "Galleria immagini" at bounding box center [1130, 51] width 91 height 14
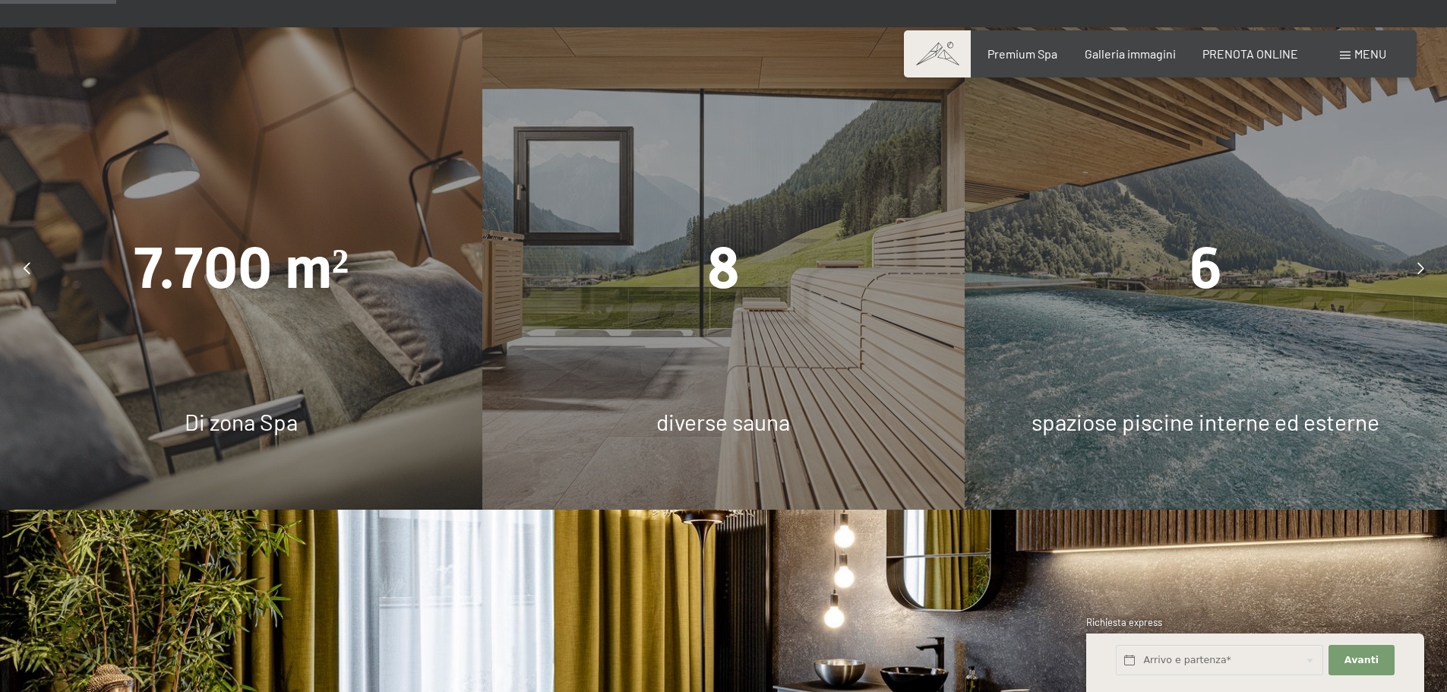
scroll to position [912, 0]
